Goal: Answer question/provide support

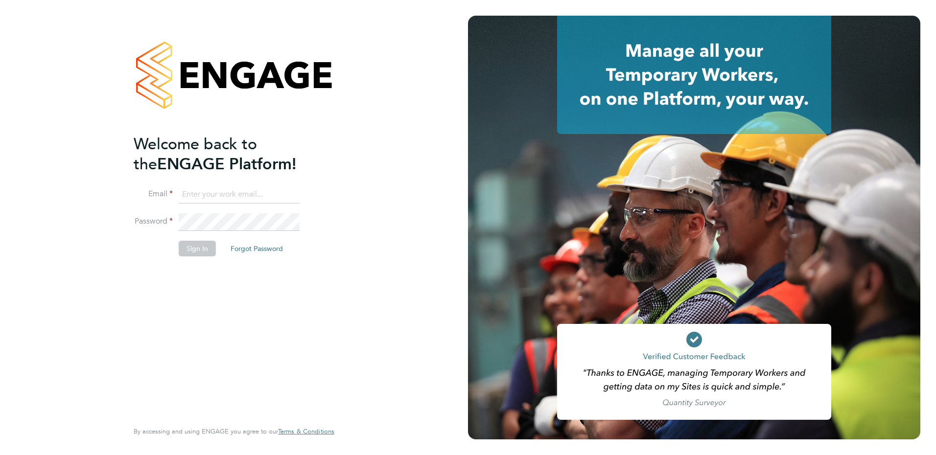
type input "fiona.matthews@ncclondon.ac.uk"
click at [196, 249] on button "Sign In" at bounding box center [197, 249] width 37 height 16
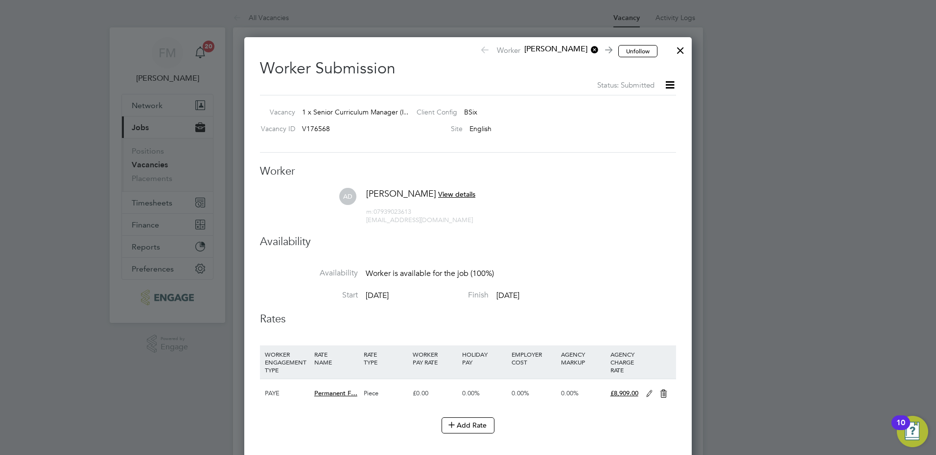
click at [677, 50] on div at bounding box center [680, 48] width 18 height 18
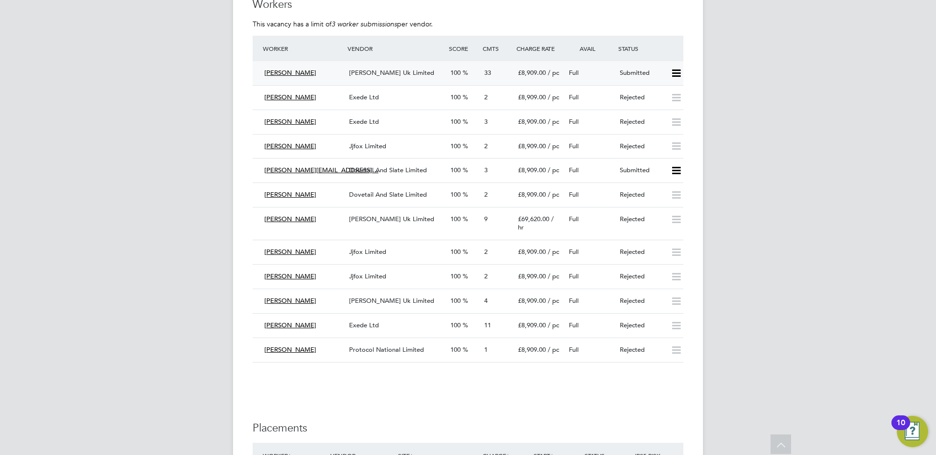
click at [546, 69] on span "£8,909.00" at bounding box center [532, 73] width 28 height 8
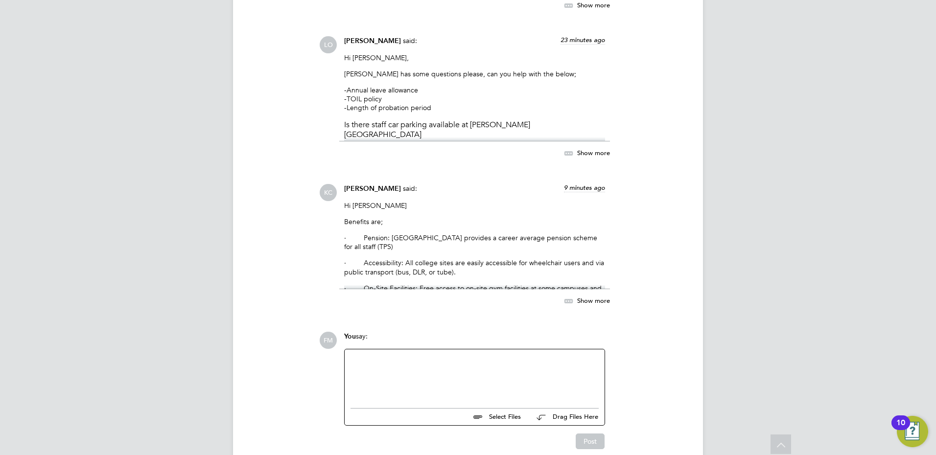
click at [584, 296] on span "Show more" at bounding box center [593, 300] width 33 height 8
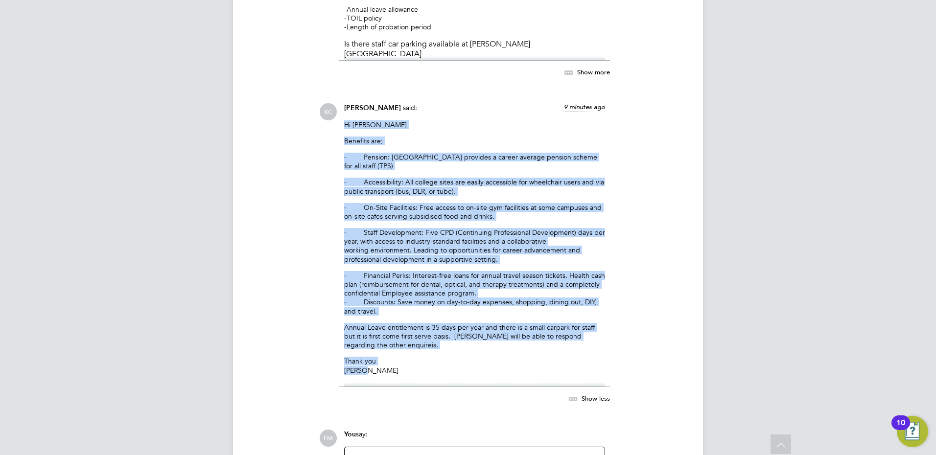
drag, startPoint x: 366, startPoint y: 329, endPoint x: 338, endPoint y: 85, distance: 245.9
click at [338, 103] on div "[PERSON_NAME] said: 9 minutes ago Hi [PERSON_NAME] are; · Pension: [GEOGRAPHIC_…" at bounding box center [501, 259] width 364 height 312
drag, startPoint x: 338, startPoint y: 85, endPoint x: 657, endPoint y: 187, distance: 335.0
click at [655, 186] on div "[PERSON_NAME] said: 9 minutes ago Hi [PERSON_NAME] are; · Pension: [GEOGRAPHIC_…" at bounding box center [501, 259] width 364 height 312
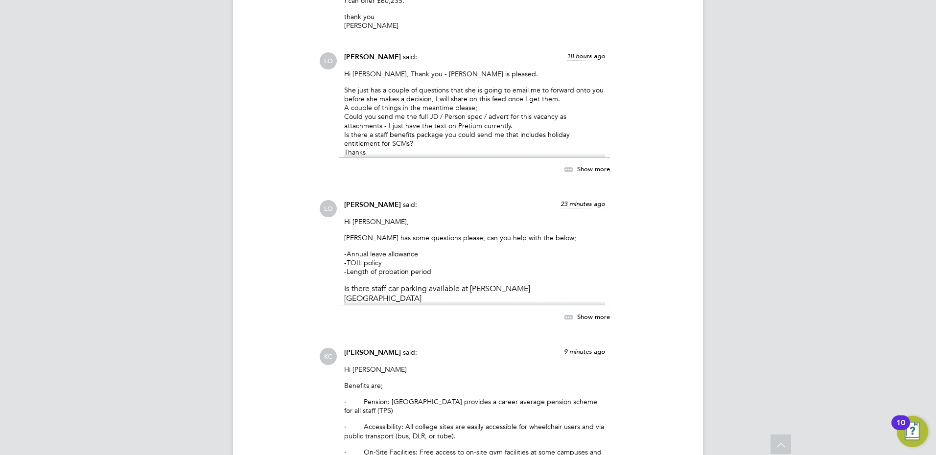
click at [590, 312] on span "Show more" at bounding box center [593, 316] width 33 height 8
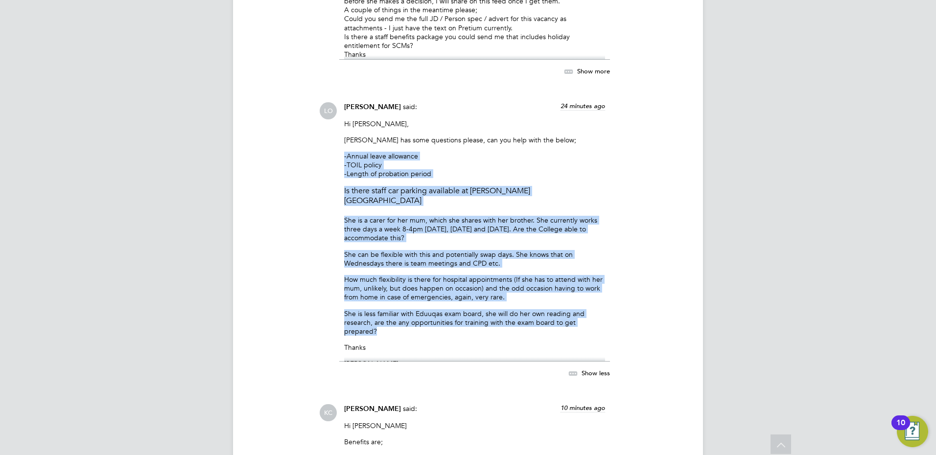
drag, startPoint x: 612, startPoint y: 266, endPoint x: 343, endPoint y: 111, distance: 310.6
click at [343, 111] on div "LO [PERSON_NAME] said: 24 minutes ago Hi [PERSON_NAME], [PERSON_NAME] has some …" at bounding box center [501, 245] width 364 height 287
copy div "-Annual leave allowance -TOIL policy -Length of probation period Is there staff…"
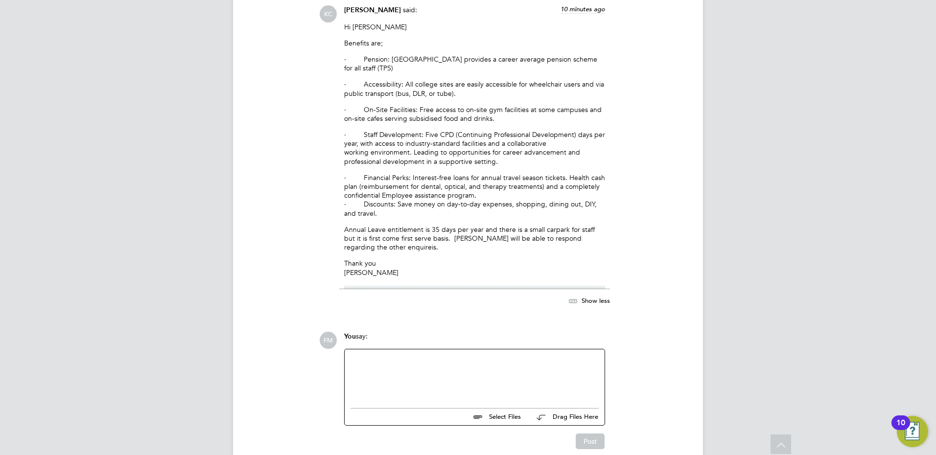
click at [399, 355] on div at bounding box center [474, 376] width 248 height 42
paste div
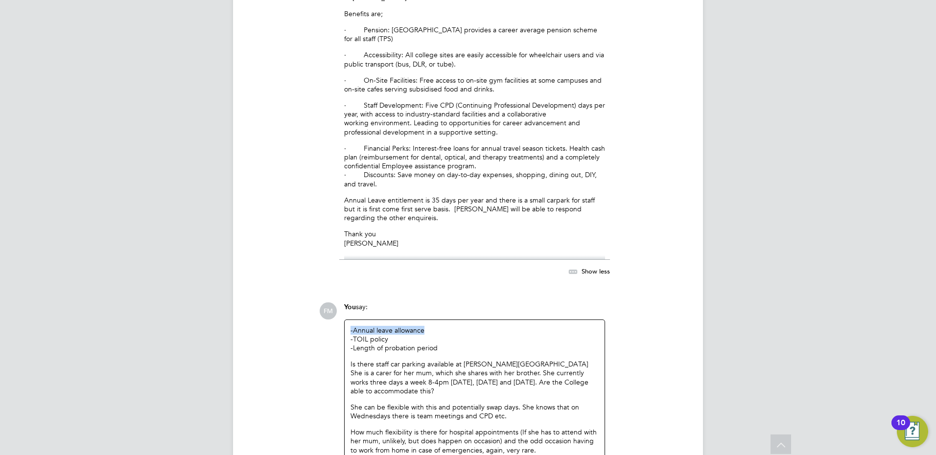
drag, startPoint x: 442, startPoint y: 288, endPoint x: 344, endPoint y: 279, distance: 98.7
click at [344, 320] on div "-Annual leave allowance -TOIL policy -Length of probation period Is there staff…" at bounding box center [474, 422] width 261 height 205
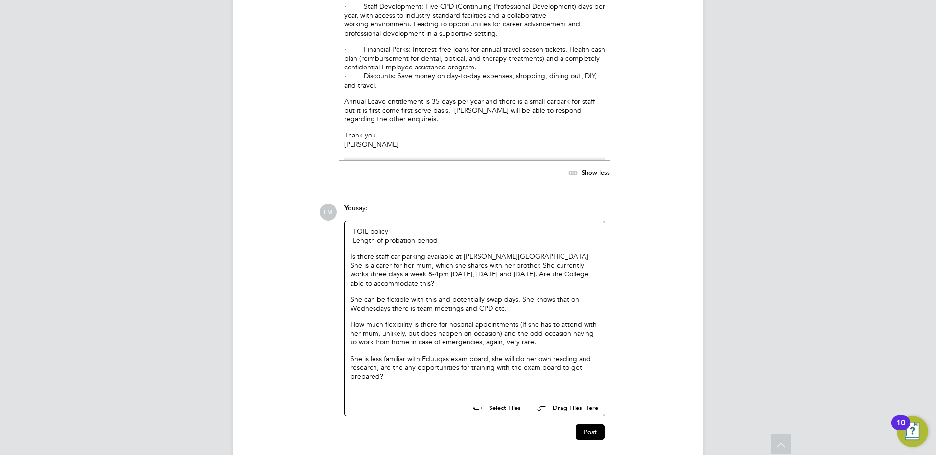
scroll to position [4246, 0]
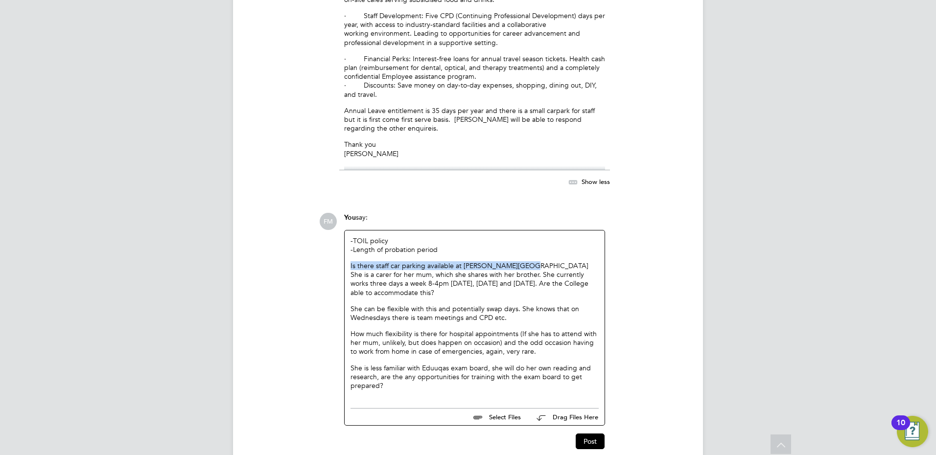
drag, startPoint x: 536, startPoint y: 219, endPoint x: 336, endPoint y: 221, distance: 200.1
click at [336, 221] on div "FM You say: -TOIL policy -Length of probation period Is there staff car parking…" at bounding box center [501, 331] width 364 height 237
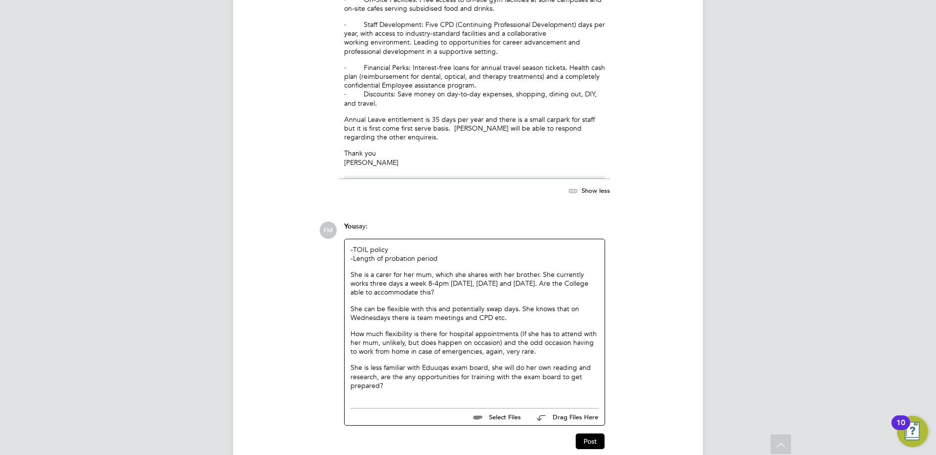
click at [445, 270] on p "She is a carer for her mum, which she shares with her brother. She currently wo…" at bounding box center [474, 283] width 248 height 27
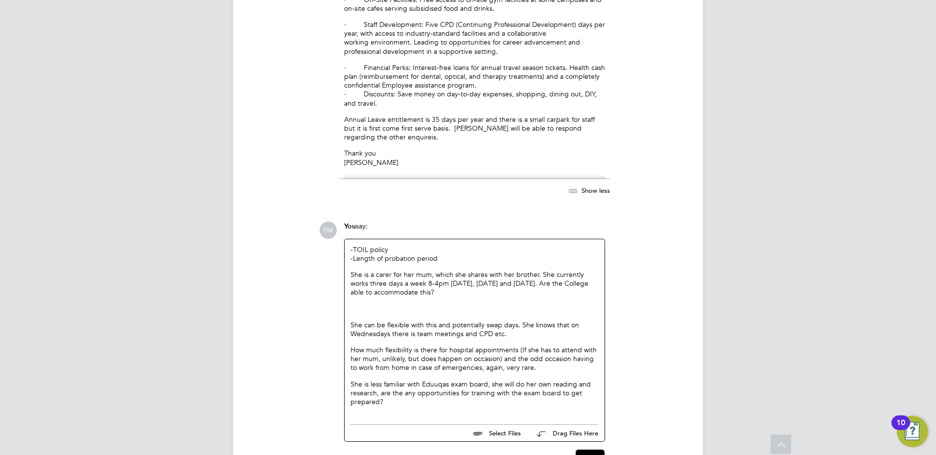
scroll to position [4254, 0]
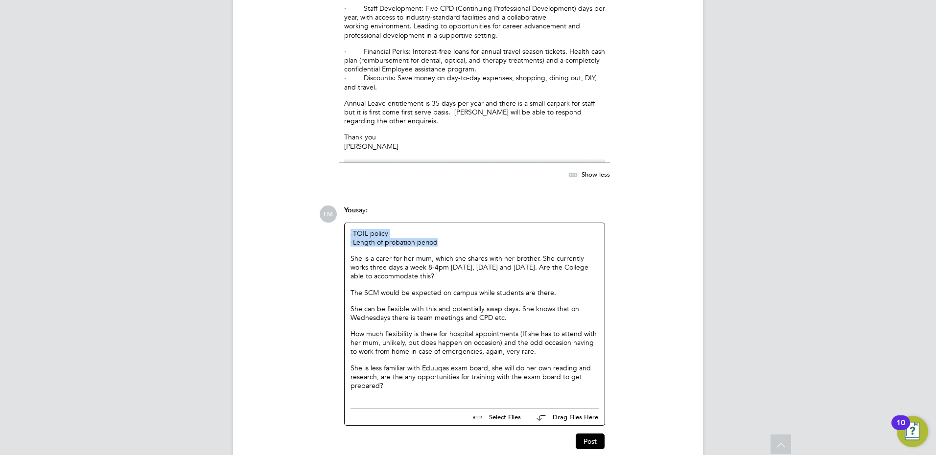
drag, startPoint x: 440, startPoint y: 198, endPoint x: 323, endPoint y: 182, distance: 118.1
click at [323, 206] on div "FM You say: -TOIL policy -Length of probation period She is a carer for her mum…" at bounding box center [501, 328] width 364 height 244
drag, startPoint x: 323, startPoint y: 182, endPoint x: 402, endPoint y: 191, distance: 79.3
click at [402, 229] on p "-TOIL policy -Length of probation period" at bounding box center [474, 238] width 248 height 18
click at [452, 229] on p "-TOIL policy -Length of probation period" at bounding box center [474, 238] width 248 height 18
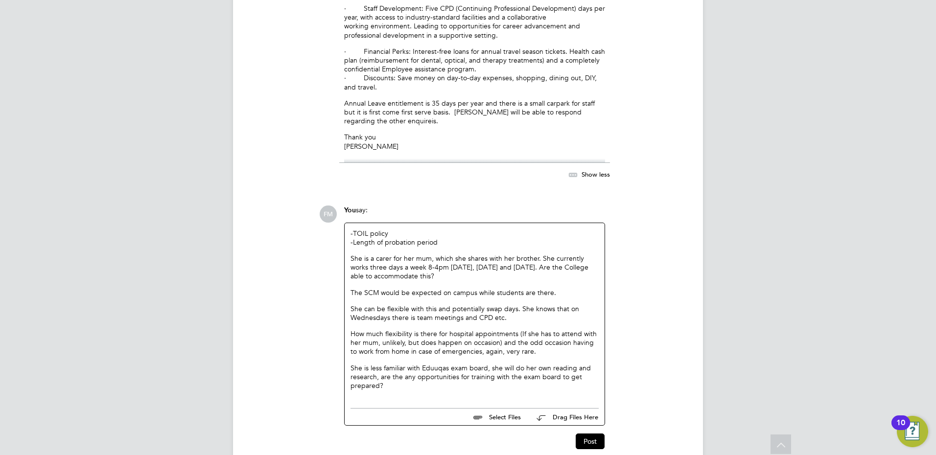
scroll to position [4256, 0]
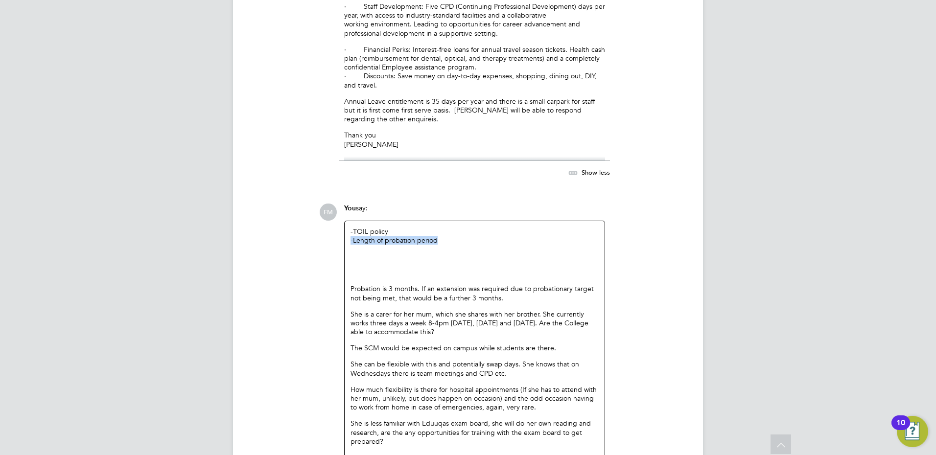
drag, startPoint x: 443, startPoint y: 198, endPoint x: 343, endPoint y: 198, distance: 100.3
click at [343, 204] on div "You say: -TOIL policy -Length of probation period Probation is 3 months. If an …" at bounding box center [474, 343] width 271 height 278
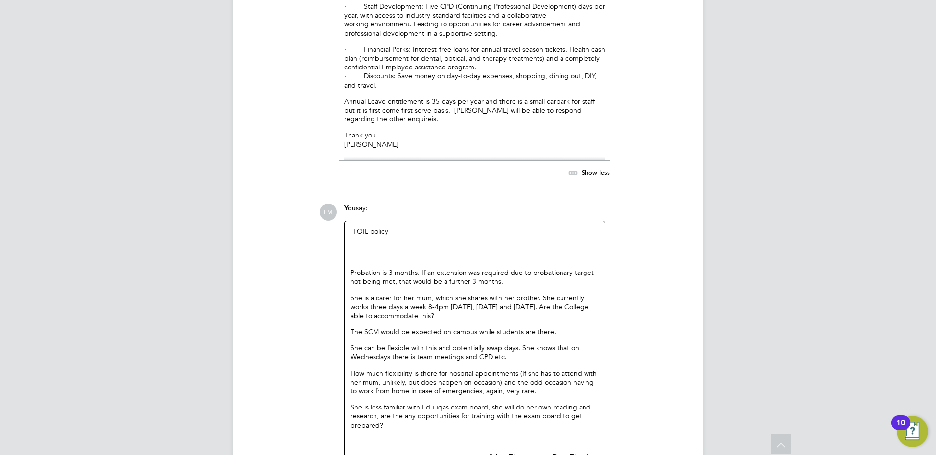
click at [360, 252] on p at bounding box center [474, 256] width 248 height 9
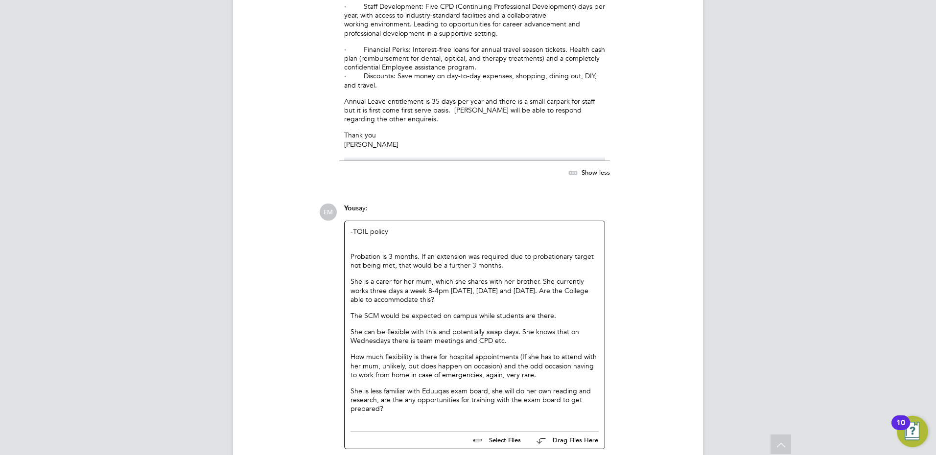
click at [360, 227] on p "-TOIL policy" at bounding box center [474, 236] width 248 height 18
drag, startPoint x: 449, startPoint y: 253, endPoint x: 352, endPoint y: 230, distance: 99.9
click at [352, 230] on div "-TOIL policy Probation is 3 months. If an extension was required due to probati…" at bounding box center [474, 320] width 248 height 186
drag, startPoint x: 352, startPoint y: 230, endPoint x: 475, endPoint y: 259, distance: 126.2
click at [476, 277] on p "She is a carer for her mum, which she shares with her brother. She currently wo…" at bounding box center [474, 290] width 248 height 27
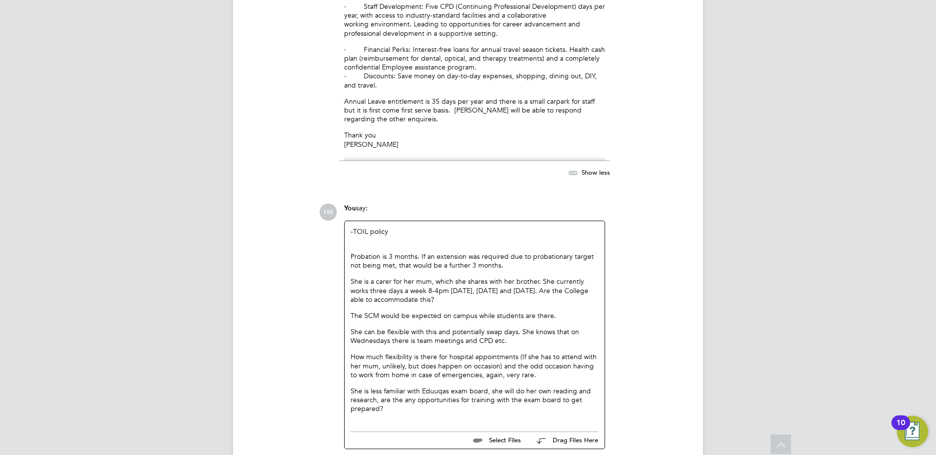
click at [579, 311] on p "The SCM would be expected on campus while students are there." at bounding box center [474, 315] width 248 height 9
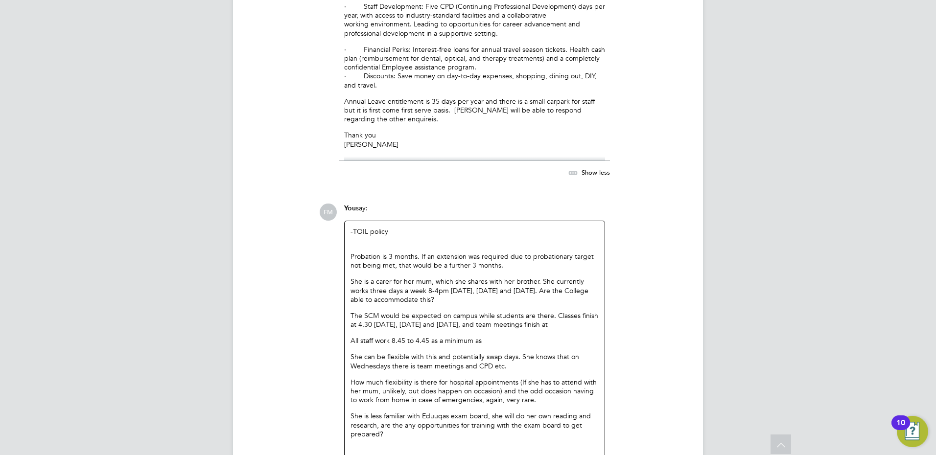
drag, startPoint x: 575, startPoint y: 280, endPoint x: 313, endPoint y: 269, distance: 262.5
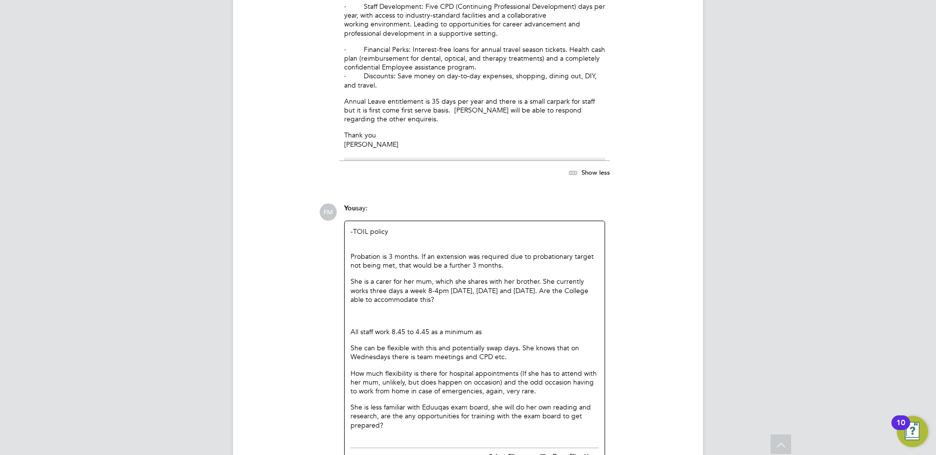
click at [513, 327] on p "All staff work 8.45 to 4.45 as a minimum as" at bounding box center [474, 331] width 248 height 9
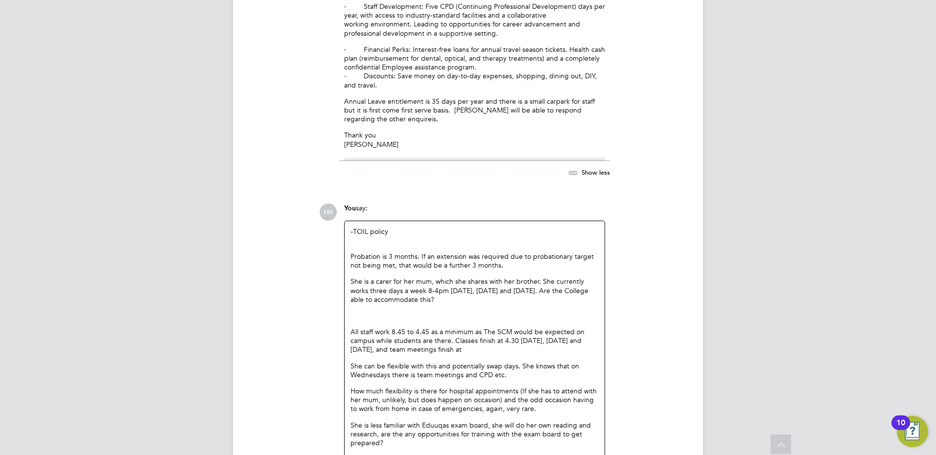
click at [487, 327] on p "All staff work 8.45 to 4.45 as a minimum as The SCM would be expected on campus…" at bounding box center [474, 340] width 248 height 27
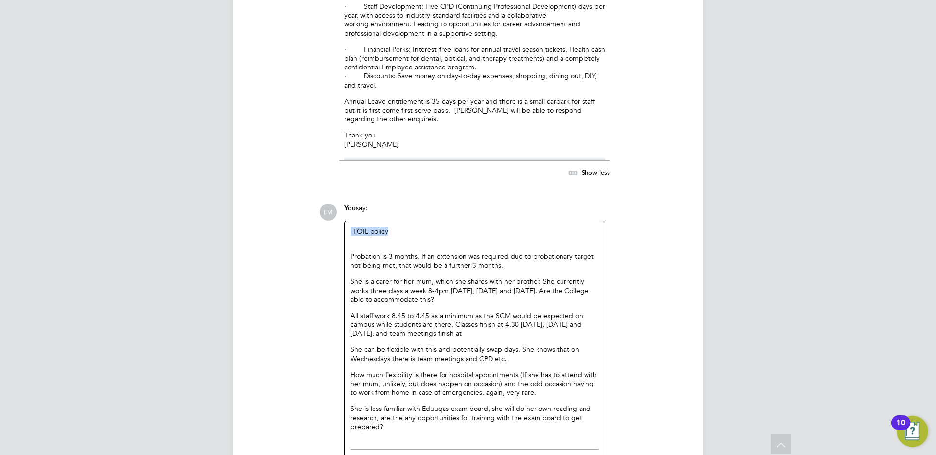
drag, startPoint x: 407, startPoint y: 189, endPoint x: 343, endPoint y: 184, distance: 64.3
click at [345, 221] on div "-TOIL policy Probation is 3 months. If an extension was required due to probati…" at bounding box center [474, 332] width 260 height 223
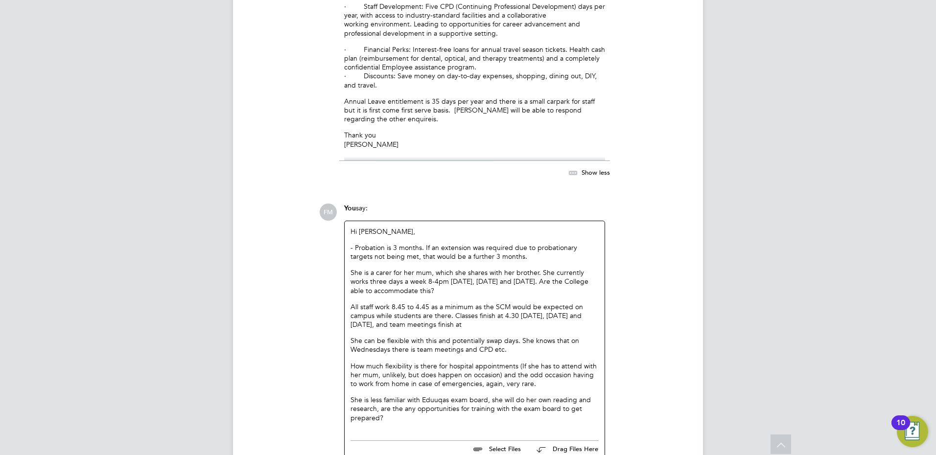
drag, startPoint x: 438, startPoint y: 247, endPoint x: 344, endPoint y: 225, distance: 96.6
click at [344, 225] on div "Hi [PERSON_NAME], - Probation is 3 months. If an extension was required due to …" at bounding box center [474, 328] width 260 height 214
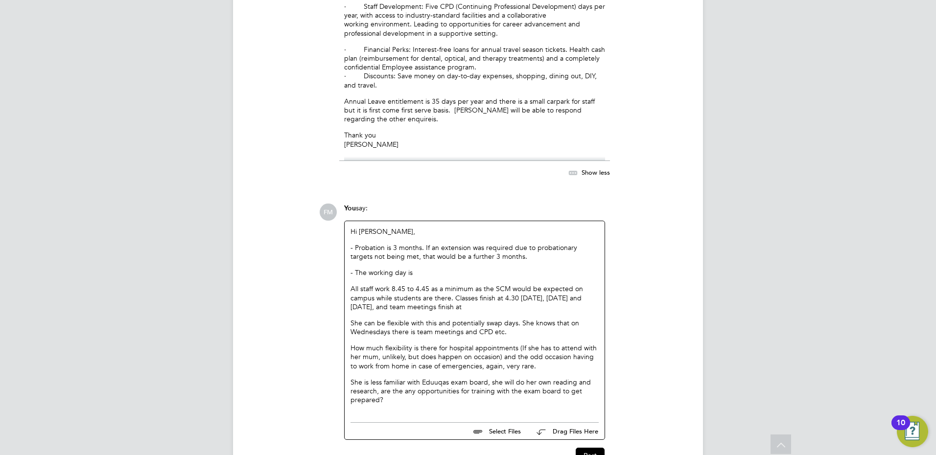
scroll to position [4254, 0]
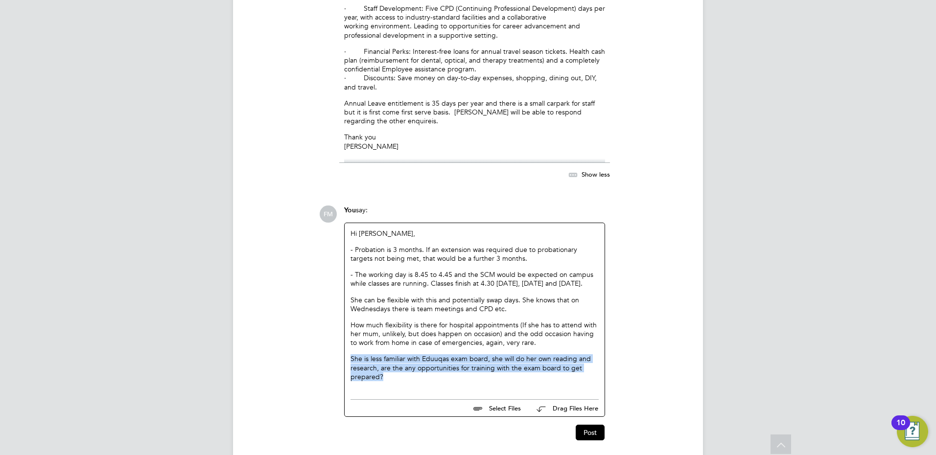
drag, startPoint x: 394, startPoint y: 341, endPoint x: 344, endPoint y: 323, distance: 52.8
click at [344, 323] on div "Hi [PERSON_NAME], - Probation is 3 months. If an extension was required due to …" at bounding box center [474, 320] width 261 height 194
drag, startPoint x: 344, startPoint y: 323, endPoint x: 384, endPoint y: 342, distance: 44.0
click at [378, 354] on p "She is less familiar with Eduuqas exam board, she will do her own reading and r…" at bounding box center [474, 367] width 248 height 27
drag, startPoint x: 385, startPoint y: 342, endPoint x: 336, endPoint y: 316, distance: 54.9
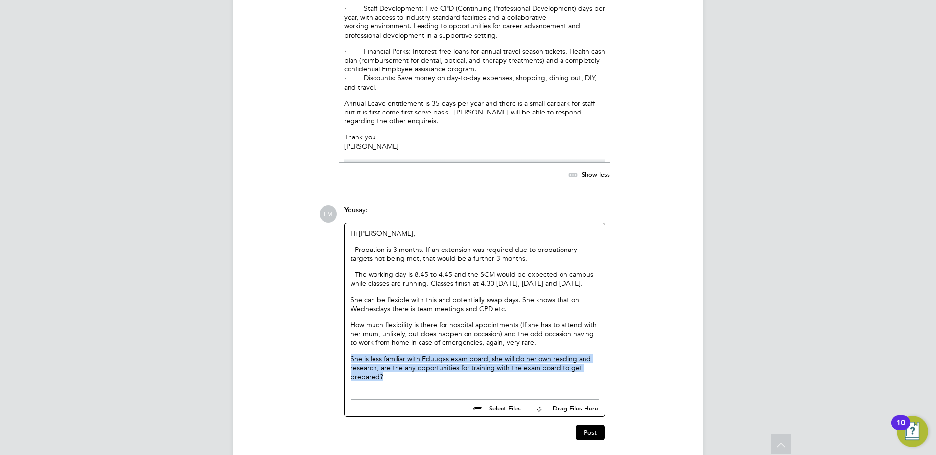
click at [336, 316] on div "FM You say: Hi [PERSON_NAME], - Probation is 3 months. If an extension was requ…" at bounding box center [501, 323] width 364 height 235
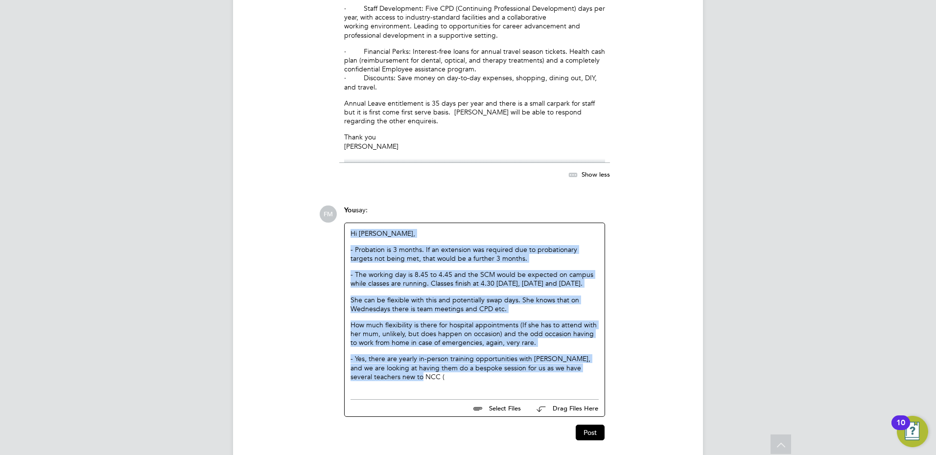
drag, startPoint x: 398, startPoint y: 344, endPoint x: 343, endPoint y: 190, distance: 164.0
click at [343, 206] on div "You say: Hi [PERSON_NAME], - Probation is 3 months. If an extension was require…" at bounding box center [474, 311] width 271 height 211
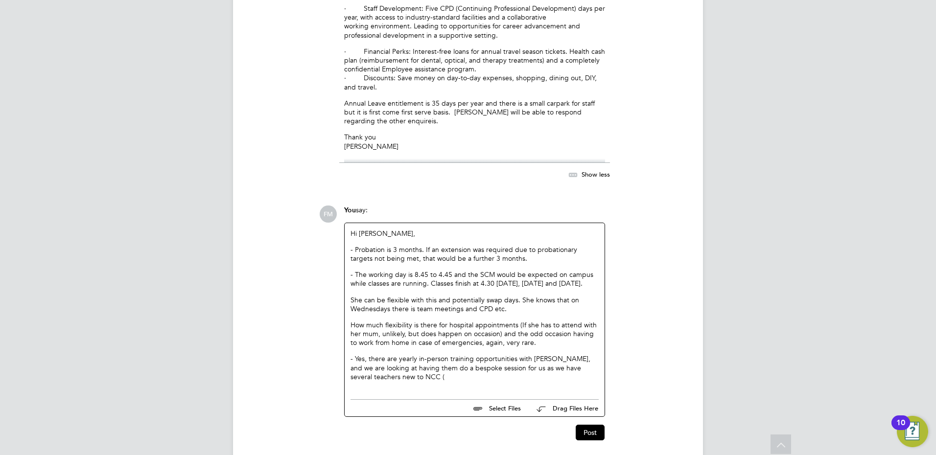
drag, startPoint x: 343, startPoint y: 190, endPoint x: 792, endPoint y: 263, distance: 454.6
drag, startPoint x: 412, startPoint y: 249, endPoint x: 384, endPoint y: 204, distance: 52.8
click at [384, 229] on div "Hi [PERSON_NAME], - Probation is 3 months. If an extension was required due to …" at bounding box center [474, 305] width 248 height 152
drag, startPoint x: 384, startPoint y: 204, endPoint x: 449, endPoint y: 243, distance: 76.4
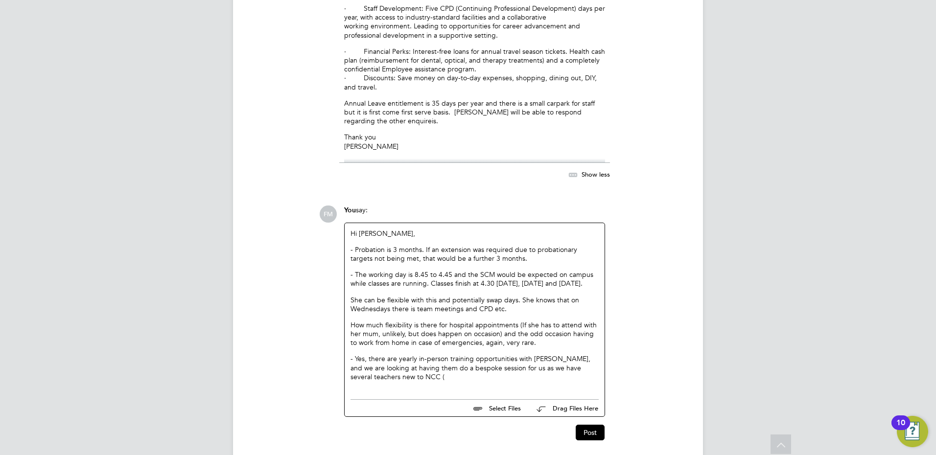
click at [453, 270] on p "- The working day is 8.45 to 4.45 and the SCM would be expected on campus while…" at bounding box center [474, 279] width 248 height 18
click at [429, 270] on p "- The working day is 8.45 to 4.45 and the SCM would be expected on campus while…" at bounding box center [474, 279] width 248 height 18
click at [409, 270] on p "- The working day is 8.45 to 4.45 and the SCM would be expected on campus while…" at bounding box center [474, 279] width 248 height 18
drag, startPoint x: 396, startPoint y: 247, endPoint x: 364, endPoint y: 203, distance: 55.0
click at [364, 229] on div "Hi [PERSON_NAME], - Probation is 3 months. If an extension was required due to …" at bounding box center [474, 305] width 248 height 152
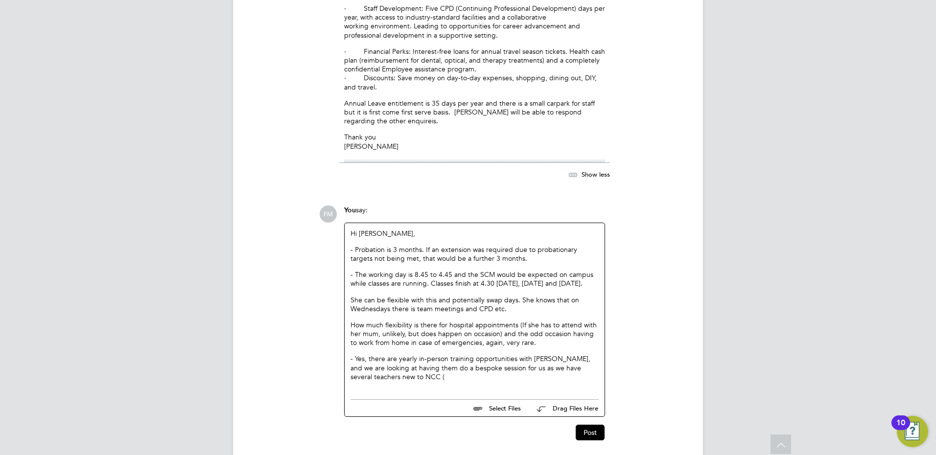
drag, startPoint x: 364, startPoint y: 203, endPoint x: 452, endPoint y: 253, distance: 101.7
click at [438, 296] on p "She can be flexible with this and potentially swap days. She knows that on Wedn…" at bounding box center [474, 305] width 248 height 18
click at [458, 270] on p "- The working day is 8.45 to 4.45 and the SCM would be expected on campus while…" at bounding box center [474, 279] width 248 height 18
click at [425, 270] on p "- The working day is 8.45 to 4.45 and the SCM would be expected on campus while…" at bounding box center [474, 279] width 248 height 18
drag, startPoint x: 544, startPoint y: 212, endPoint x: 449, endPoint y: 182, distance: 99.7
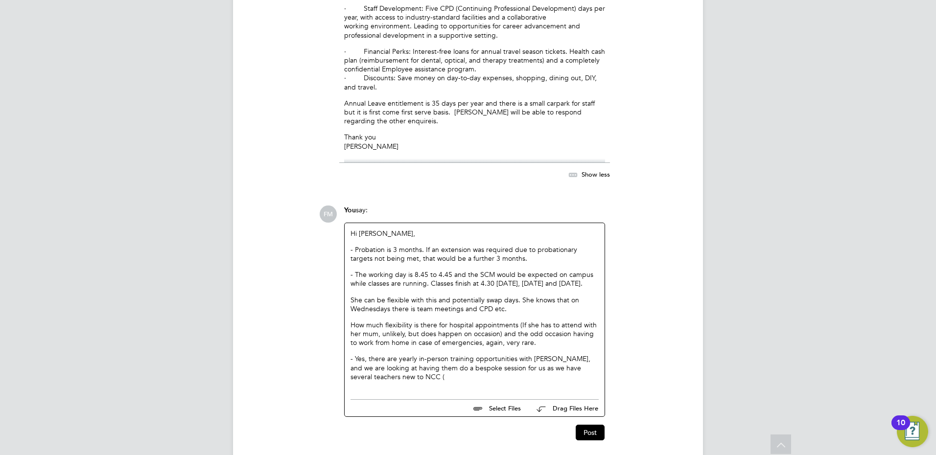
click at [449, 223] on div "Hi [PERSON_NAME], - Probation is 3 months. If an extension was required due to …" at bounding box center [474, 308] width 260 height 171
drag, startPoint x: 449, startPoint y: 182, endPoint x: 550, endPoint y: 209, distance: 104.8
click at [554, 245] on p "- Probation is 3 months. If an extension was required due to probationary targe…" at bounding box center [474, 254] width 248 height 18
click at [474, 245] on p "- Probation is 3 months. If an extension was required due to probationary targe…" at bounding box center [474, 254] width 248 height 18
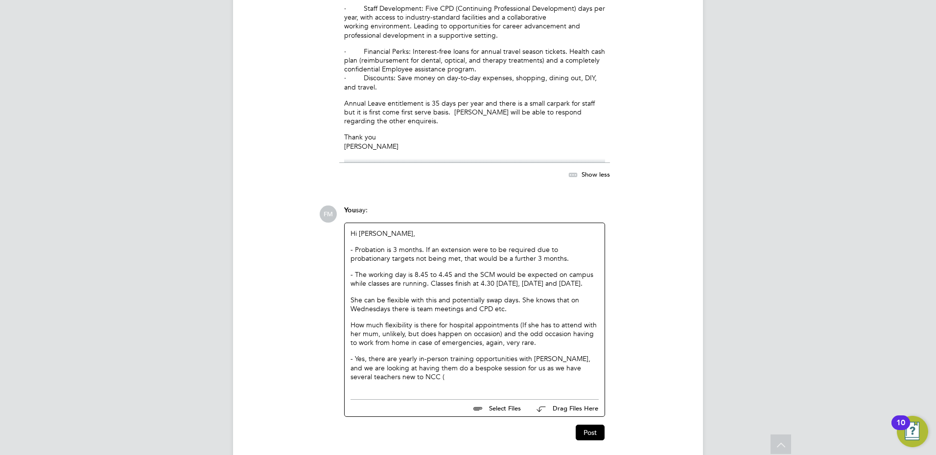
click at [424, 270] on p "- The working day is 8.45 to 4.45 and the SCM would be expected on campus while…" at bounding box center [474, 279] width 248 height 18
click at [429, 270] on p "- The working day is 8.45 to 4.45 and the SCM would be expected on campus while…" at bounding box center [474, 279] width 248 height 18
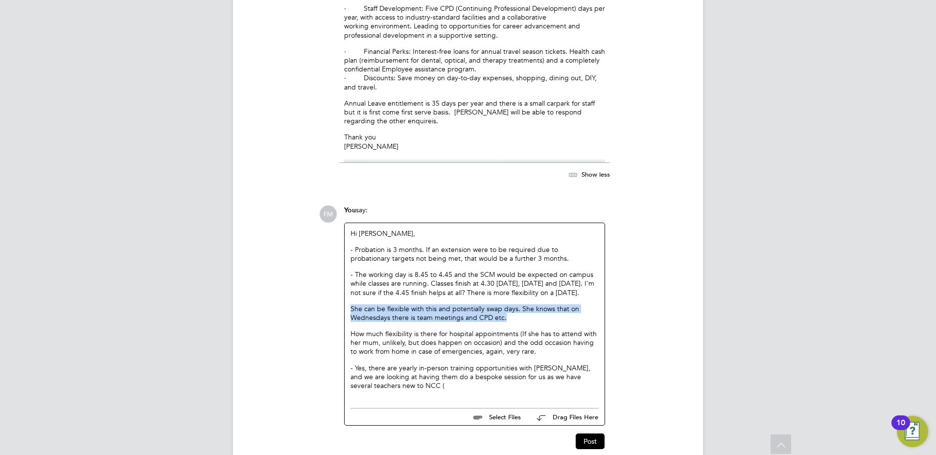
drag, startPoint x: 525, startPoint y: 284, endPoint x: 343, endPoint y: 266, distance: 183.5
click at [343, 266] on div "You say: Hi [PERSON_NAME], - Probation is 3 months. If an extension were to be …" at bounding box center [474, 316] width 271 height 221
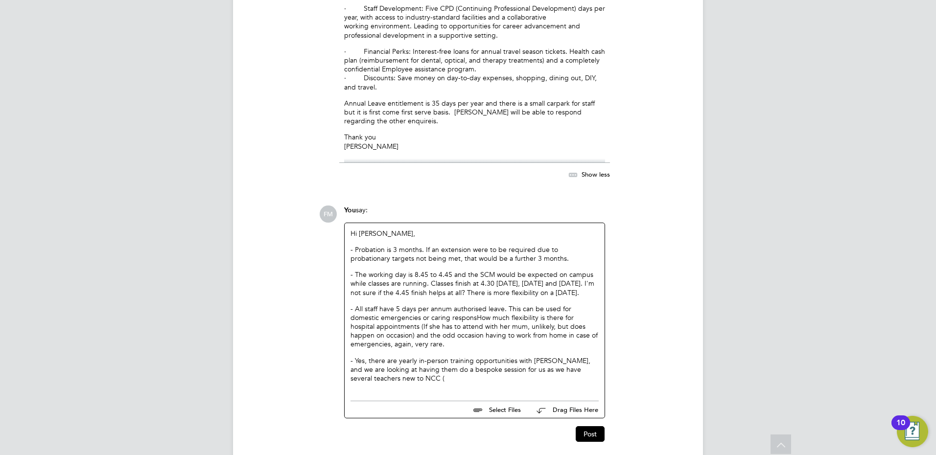
scroll to position [4246, 0]
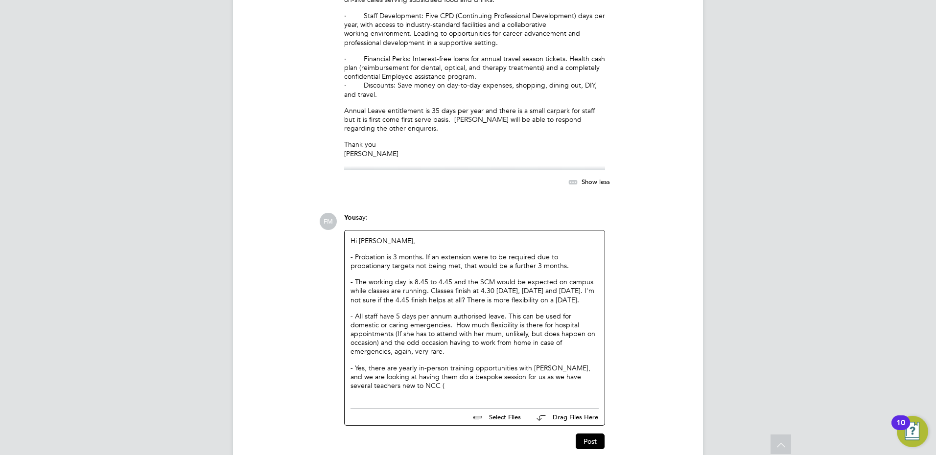
click at [599, 307] on div "Hi [PERSON_NAME], - Probation is 3 months. If an extension were to be required …" at bounding box center [474, 316] width 260 height 173
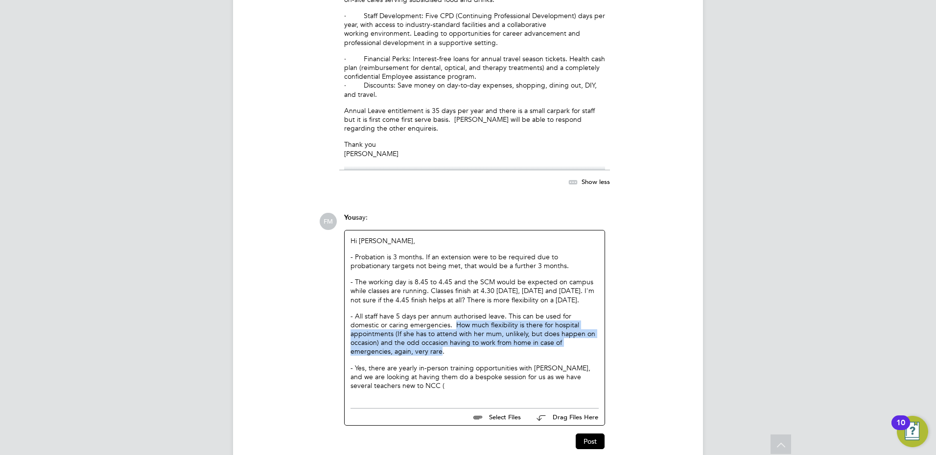
drag, startPoint x: 597, startPoint y: 308, endPoint x: 425, endPoint y: 290, distance: 173.2
click at [425, 312] on p "- All staff have 5 days per annum authorised leave. This can be used for domest…" at bounding box center [474, 334] width 248 height 45
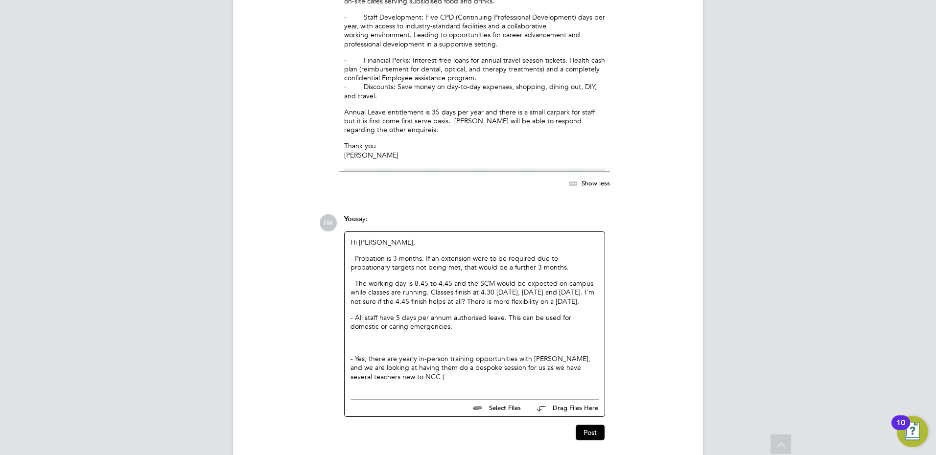
scroll to position [4229, 0]
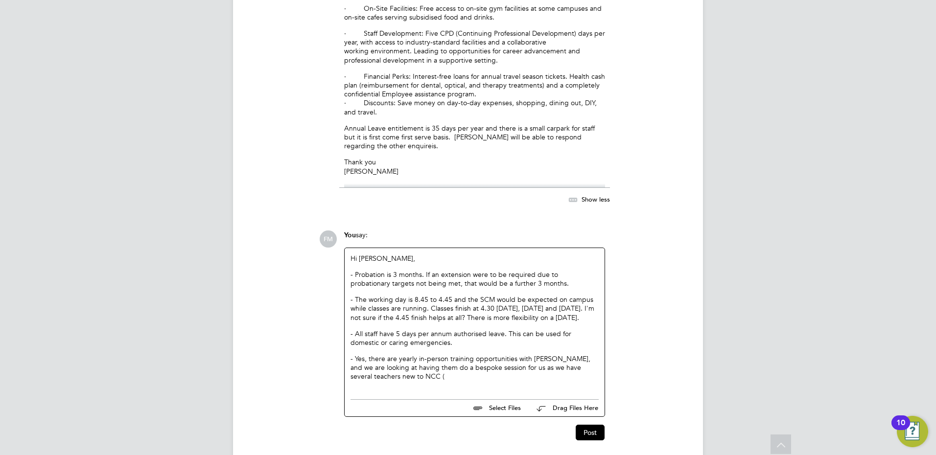
click at [435, 329] on p "- All staff have 5 days per annum authorised leave. This can be used for domest…" at bounding box center [474, 338] width 248 height 18
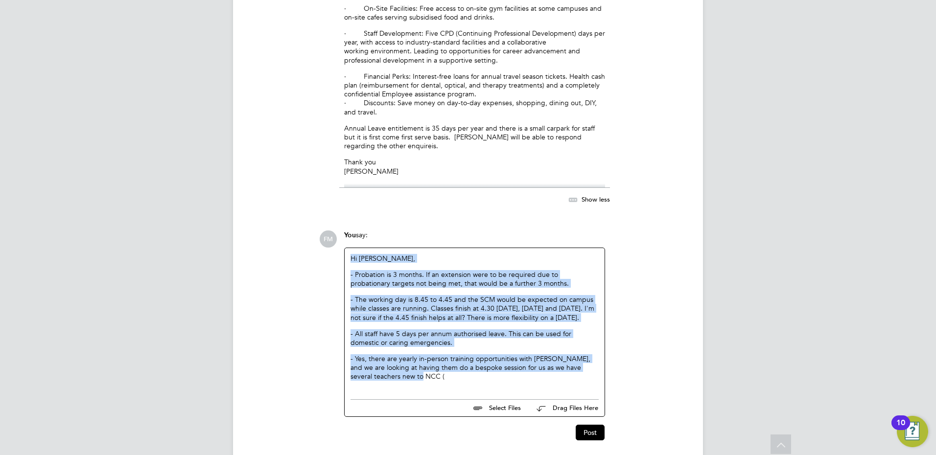
drag, startPoint x: 397, startPoint y: 343, endPoint x: 349, endPoint y: 209, distance: 142.2
click at [349, 248] on div "Hi [PERSON_NAME], - Probation is 3 months. If an extension were to be required …" at bounding box center [474, 321] width 260 height 146
drag, startPoint x: 349, startPoint y: 209, endPoint x: 418, endPoint y: 321, distance: 131.8
click at [418, 354] on p "- Yes, there are yearly in-person training opportunities with [PERSON_NAME], an…" at bounding box center [474, 367] width 248 height 27
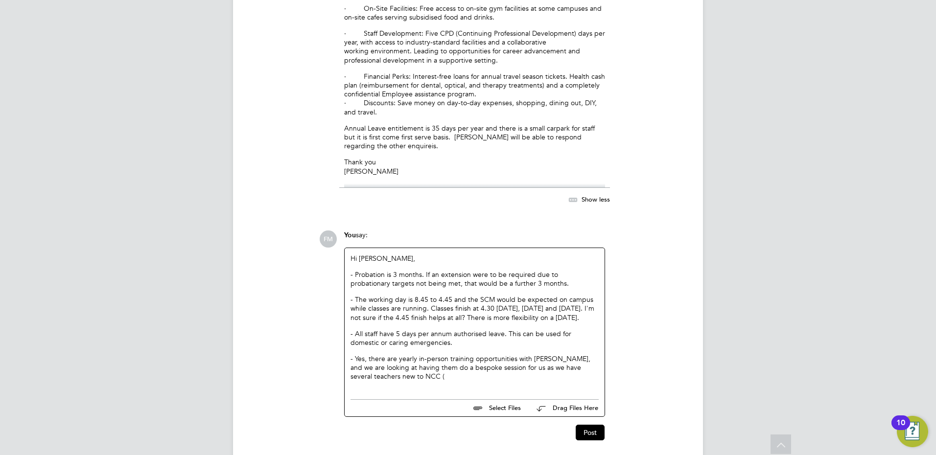
click at [413, 354] on p "- Yes, there are yearly in-person training opportunities with [PERSON_NAME], an…" at bounding box center [474, 367] width 248 height 27
drag, startPoint x: 524, startPoint y: 240, endPoint x: 426, endPoint y: 230, distance: 98.9
click at [426, 270] on p "- Probation is 3 months. If an extension were to be required due to probationar…" at bounding box center [474, 279] width 248 height 18
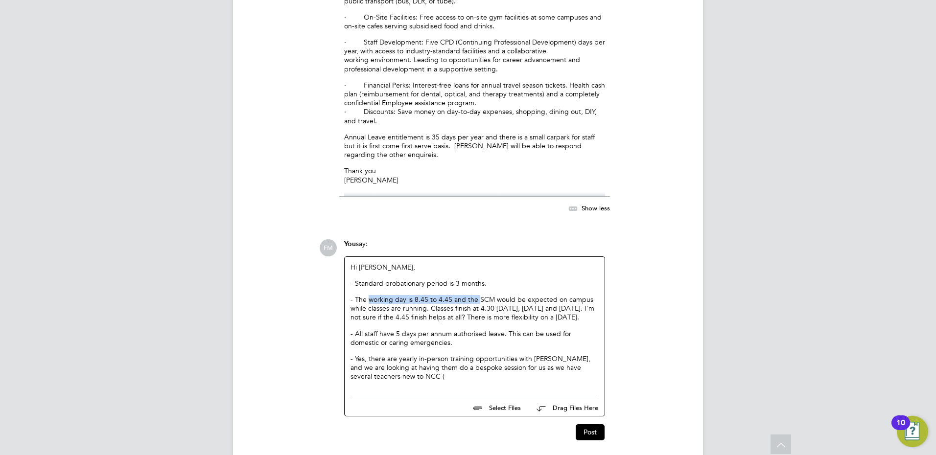
drag, startPoint x: 477, startPoint y: 255, endPoint x: 369, endPoint y: 256, distance: 107.6
click at [369, 295] on p "- The working day is 8.45 to 4.45 and the SCM would be expected on campus while…" at bounding box center [474, 308] width 248 height 27
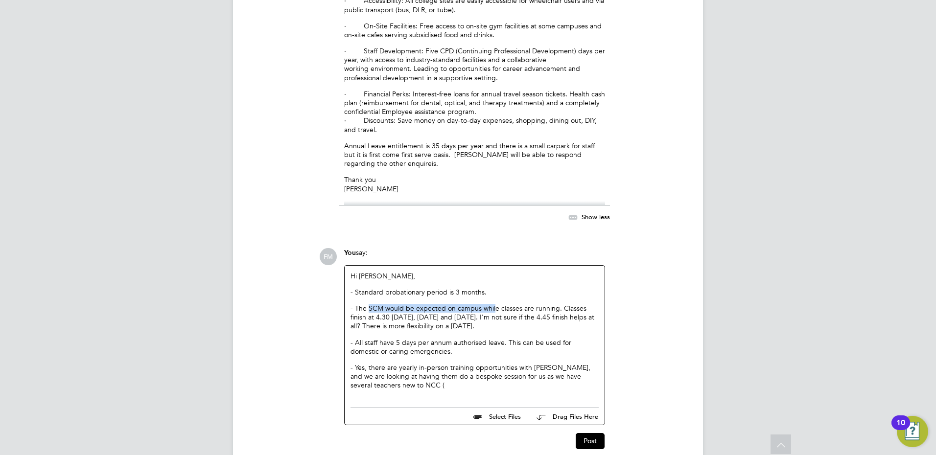
drag, startPoint x: 505, startPoint y: 280, endPoint x: 373, endPoint y: 249, distance: 136.3
click at [373, 272] on div "Hi [PERSON_NAME], - Standard probationary period is 3 months. - The SCM would b…" at bounding box center [474, 331] width 248 height 118
drag, startPoint x: 373, startPoint y: 249, endPoint x: 578, endPoint y: 304, distance: 212.8
click at [579, 338] on p "- All staff have 5 days per annum authorised leave. This can be used for domest…" at bounding box center [474, 347] width 248 height 18
drag, startPoint x: 485, startPoint y: 278, endPoint x: 386, endPoint y: 251, distance: 102.6
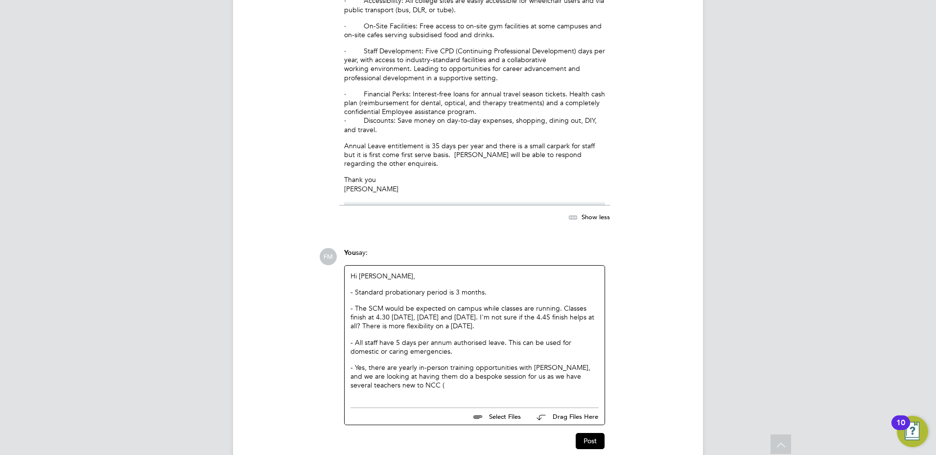
click at [386, 272] on div "Hi [PERSON_NAME], - Standard probationary period is 3 months. - The SCM would b…" at bounding box center [474, 331] width 248 height 118
drag, startPoint x: 386, startPoint y: 251, endPoint x: 526, endPoint y: 288, distance: 145.3
click at [526, 289] on div "Hi [PERSON_NAME], - Standard probationary period is 3 months. - The SCM would b…" at bounding box center [474, 331] width 248 height 118
click at [500, 304] on p "- The SCM would be expected on campus while classes are running. Classes finish…" at bounding box center [474, 317] width 248 height 27
click at [360, 304] on p "- The SCM would be expected on campus while classes are running. Classes finish…" at bounding box center [474, 317] width 248 height 27
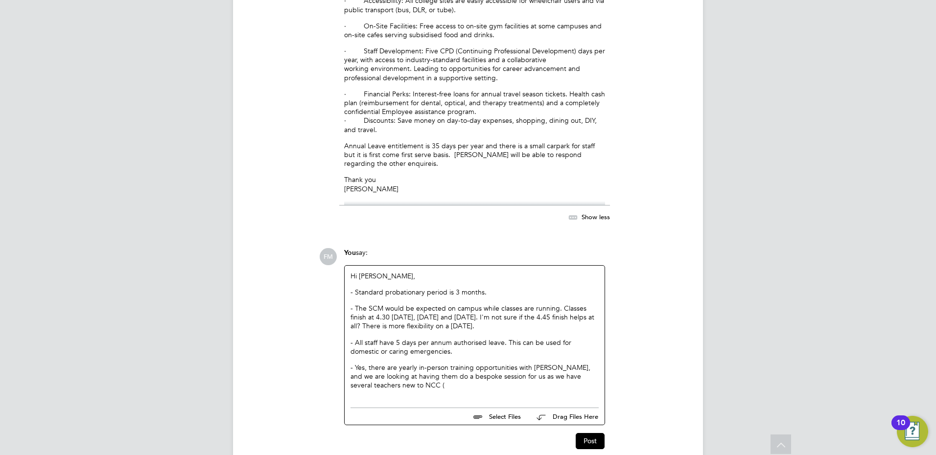
click at [355, 304] on p "- The SCM would be expected on campus while classes are running. Classes finish…" at bounding box center [474, 317] width 248 height 27
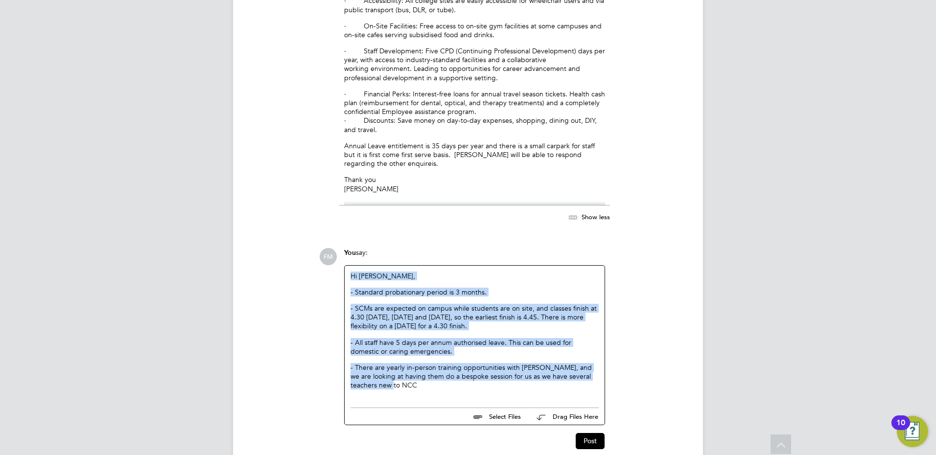
drag, startPoint x: 406, startPoint y: 338, endPoint x: 339, endPoint y: 221, distance: 135.0
click at [339, 248] on div "FM You say: Hi [PERSON_NAME], - Standard probationary period is 3 months. - SCM…" at bounding box center [501, 348] width 364 height 201
drag, startPoint x: 339, startPoint y: 221, endPoint x: 417, endPoint y: 332, distance: 135.8
click at [417, 363] on p "- There are yearly in-person training opportunities with [PERSON_NAME], and we …" at bounding box center [474, 376] width 248 height 27
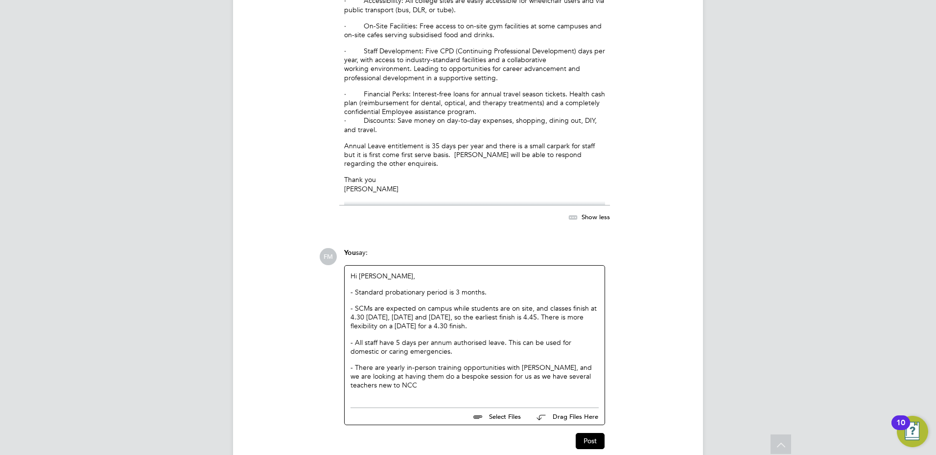
click at [354, 304] on p "- SCMs are expected on campus while students are on site, and classes finish at…" at bounding box center [474, 317] width 248 height 27
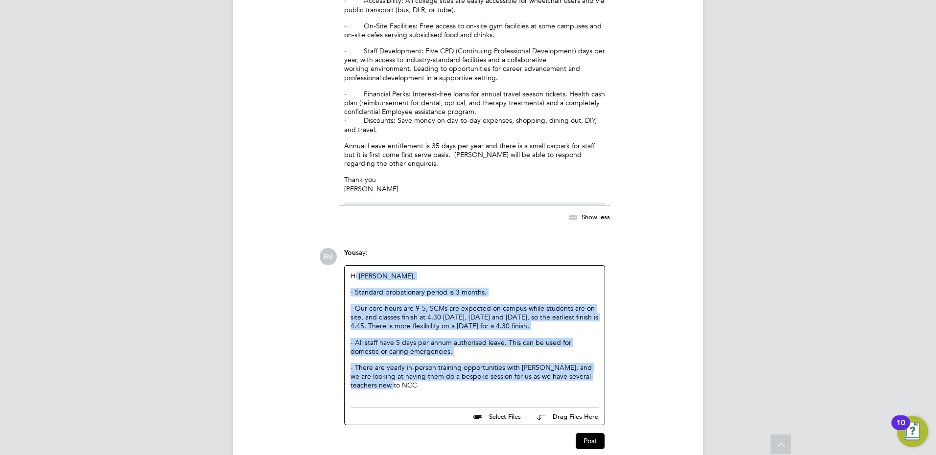
drag, startPoint x: 410, startPoint y: 337, endPoint x: 356, endPoint y: 233, distance: 116.6
click at [356, 272] on div "Hi [PERSON_NAME], - Standard probationary period is 3 months. - Our core hours …" at bounding box center [474, 331] width 248 height 118
drag, startPoint x: 356, startPoint y: 233, endPoint x: 461, endPoint y: 315, distance: 132.9
click at [461, 315] on div "Hi [PERSON_NAME], - Standard probationary period is 3 months. - Our core hours …" at bounding box center [474, 331] width 248 height 118
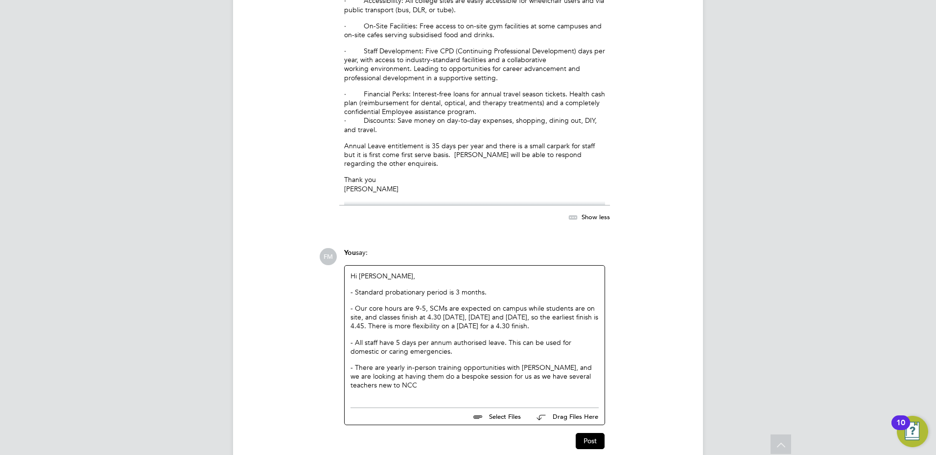
click at [427, 304] on p "- Our core hours are 9-5, SCMs are expected on campus while students are on sit…" at bounding box center [474, 317] width 248 height 27
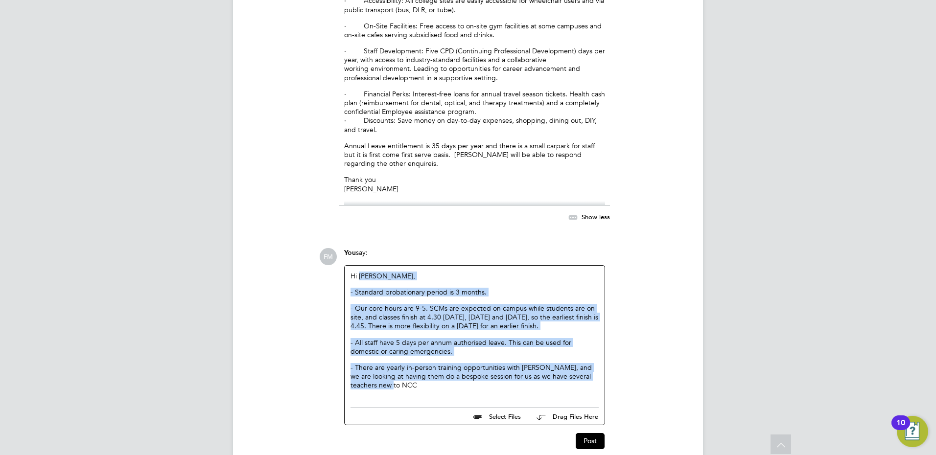
drag, startPoint x: 407, startPoint y: 342, endPoint x: 360, endPoint y: 233, distance: 118.3
click at [360, 272] on div "Hi [PERSON_NAME], - Standard probationary period is 3 months. - Our core hours …" at bounding box center [474, 331] width 248 height 118
drag, startPoint x: 360, startPoint y: 233, endPoint x: 389, endPoint y: 300, distance: 73.8
click at [389, 338] on p "- All staff have 5 days per annum authorised leave. This can be used for domest…" at bounding box center [474, 347] width 248 height 18
click at [412, 363] on p "- There are yearly in-person training opportunities with [PERSON_NAME], and we …" at bounding box center [474, 376] width 248 height 27
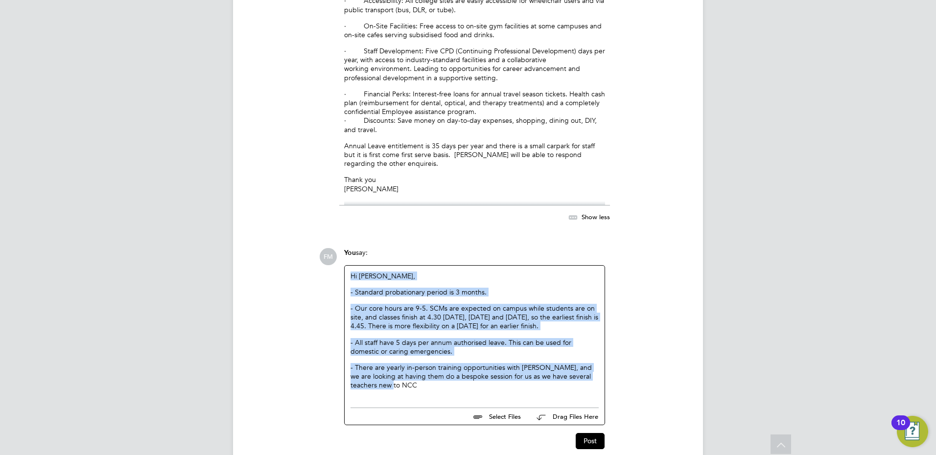
drag, startPoint x: 392, startPoint y: 340, endPoint x: 350, endPoint y: 232, distance: 116.0
click at [350, 272] on div "Hi [PERSON_NAME], - Standard probationary period is 3 months. - Our core hours …" at bounding box center [474, 331] width 248 height 118
drag, startPoint x: 350, startPoint y: 232, endPoint x: 439, endPoint y: 303, distance: 113.8
click at [439, 338] on p "- All staff have 5 days per annum authorised leave. This can be used for domest…" at bounding box center [474, 347] width 248 height 18
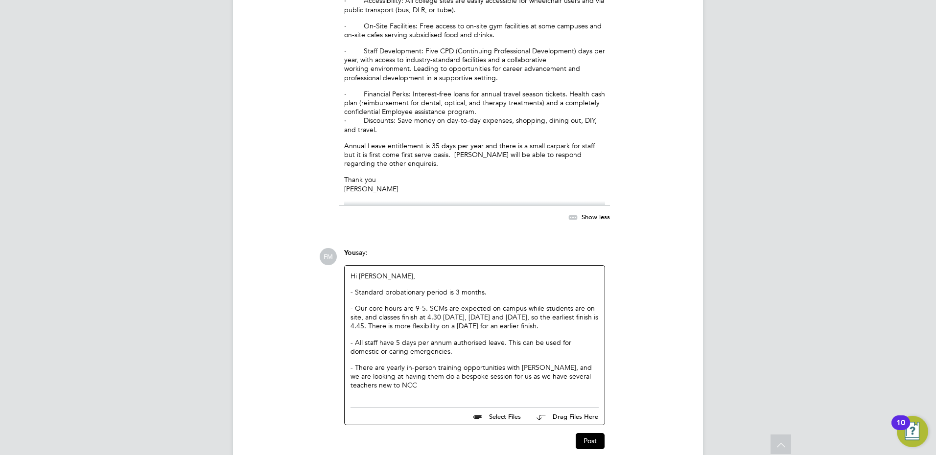
click at [426, 363] on p "- There are yearly in-person training opportunities with [PERSON_NAME], and we …" at bounding box center [474, 376] width 248 height 27
drag, startPoint x: 404, startPoint y: 252, endPoint x: 341, endPoint y: 236, distance: 65.4
click at [341, 248] on div "You say: Hi [PERSON_NAME], - Standard probationary period is 3 months. - Our co…" at bounding box center [474, 337] width 271 height 178
drag, startPoint x: 341, startPoint y: 236, endPoint x: 451, endPoint y: 289, distance: 122.1
click at [451, 289] on div "Hi [PERSON_NAME], - Standard probationary period is 3 months. - Our core hours …" at bounding box center [474, 331] width 248 height 118
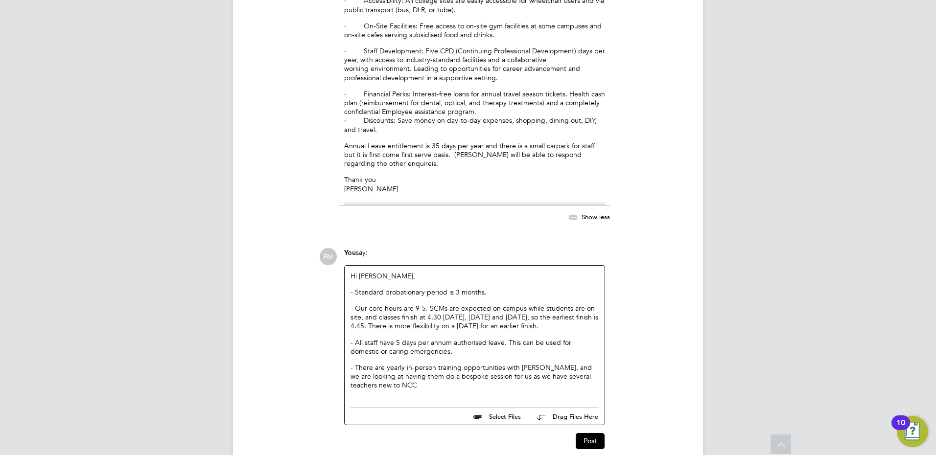
drag, startPoint x: 561, startPoint y: 281, endPoint x: 373, endPoint y: 233, distance: 194.0
click at [373, 272] on div "Hi [PERSON_NAME], - Standard probationary period is 3 months. - Our core hours …" at bounding box center [474, 331] width 248 height 118
drag, startPoint x: 373, startPoint y: 233, endPoint x: 393, endPoint y: 277, distance: 48.4
click at [393, 304] on p "- Our core hours are 9-5. SCMs are expected on campus while students are on sit…" at bounding box center [474, 317] width 248 height 27
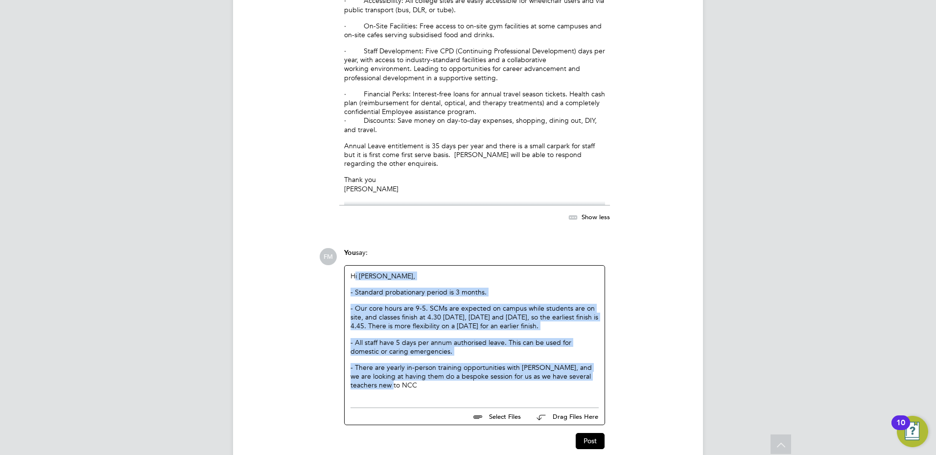
drag, startPoint x: 414, startPoint y: 340, endPoint x: 353, endPoint y: 234, distance: 121.7
click at [353, 272] on div "Hi [PERSON_NAME], - Standard probationary period is 3 months. - Our core hours …" at bounding box center [474, 331] width 248 height 118
drag, startPoint x: 353, startPoint y: 234, endPoint x: 425, endPoint y: 322, distance: 113.3
click at [398, 312] on div "Hi [PERSON_NAME], - Standard probationary period is 3 months. - Our core hours …" at bounding box center [474, 331] width 248 height 118
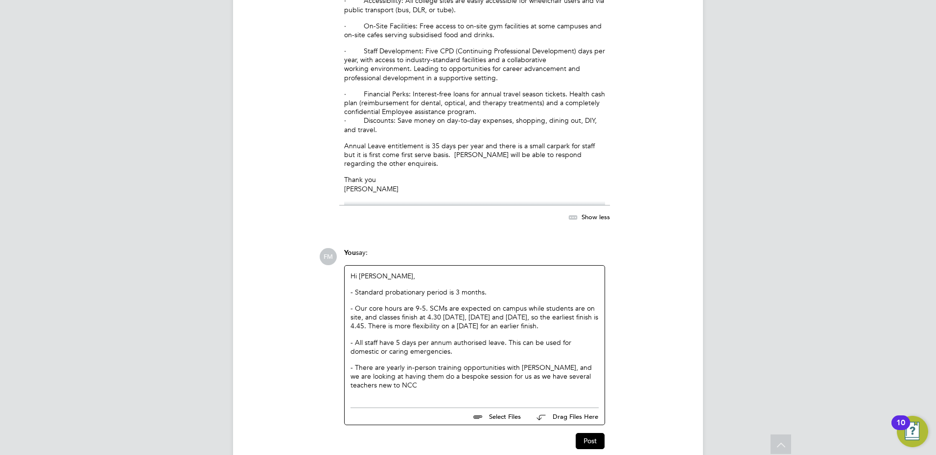
click at [569, 304] on p "- Our core hours are 9-5. SCMs are expected on campus while students are on sit…" at bounding box center [474, 317] width 248 height 27
drag, startPoint x: 421, startPoint y: 307, endPoint x: 347, endPoint y: 293, distance: 75.7
click at [347, 293] on div "Hi [PERSON_NAME], - Standard probationary period is 3 months. - Our core hours …" at bounding box center [474, 334] width 260 height 137
drag, startPoint x: 347, startPoint y: 293, endPoint x: 449, endPoint y: 313, distance: 104.2
click at [449, 313] on div "Hi [PERSON_NAME], - Standard probationary period is 3 months. - Our core hours …" at bounding box center [474, 331] width 248 height 118
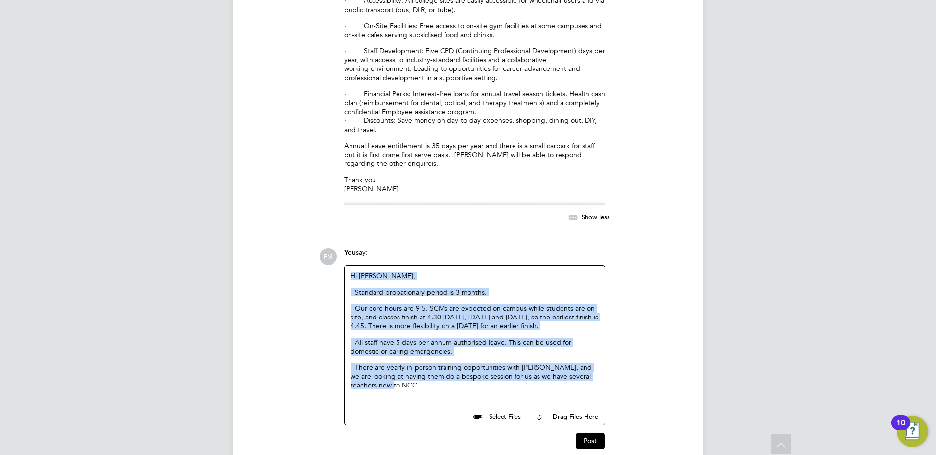
drag, startPoint x: 389, startPoint y: 340, endPoint x: 342, endPoint y: 228, distance: 121.9
click at [342, 248] on div "You say: Hi [PERSON_NAME], - Standard probationary period is 3 months. - Our co…" at bounding box center [474, 337] width 271 height 178
drag, startPoint x: 342, startPoint y: 228, endPoint x: 480, endPoint y: 330, distance: 171.8
click at [480, 363] on p "- There are yearly in-person training opportunities with [PERSON_NAME], and we …" at bounding box center [474, 376] width 248 height 27
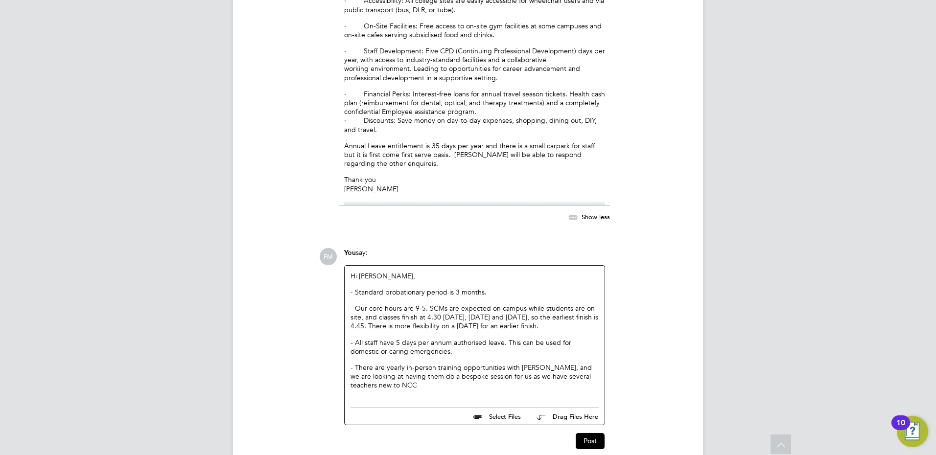
click at [575, 304] on p "- Our core hours are 9-5. SCMs are expected on campus while students are on sit…" at bounding box center [474, 317] width 248 height 27
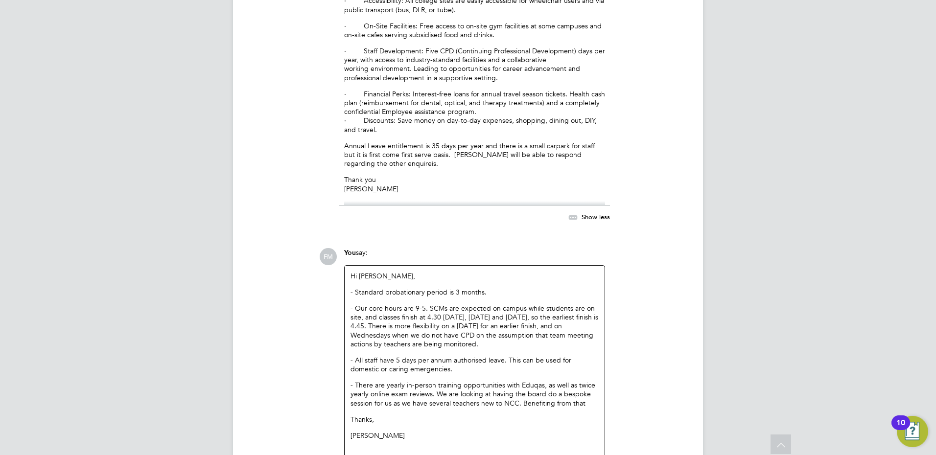
scroll to position [4261, 0]
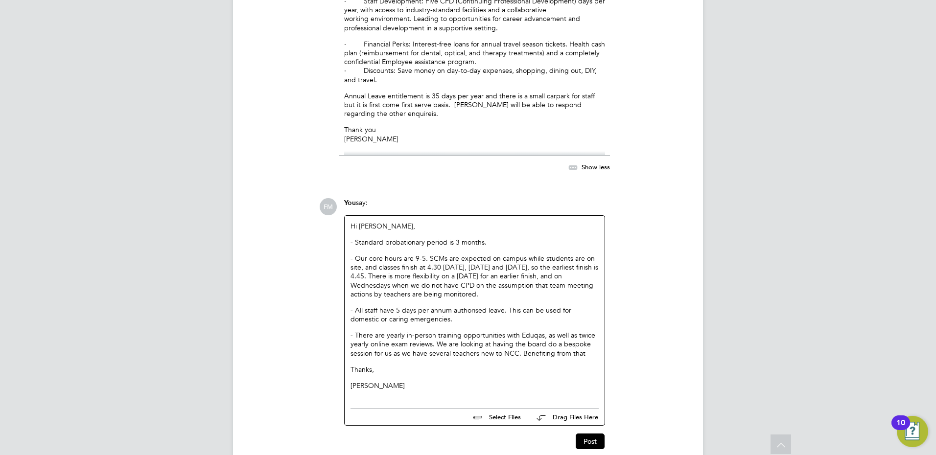
click at [584, 331] on p "- There are yearly in-person training opportunities with Eduqas, as well as twi…" at bounding box center [474, 344] width 248 height 27
click at [587, 331] on p "- There are yearly in-person training opportunities with Eduqas, as well as twi…" at bounding box center [474, 344] width 248 height 27
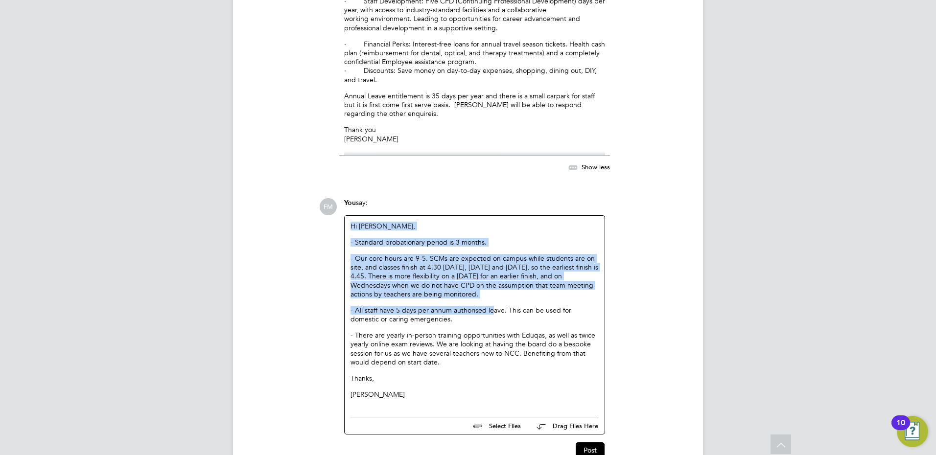
drag, startPoint x: 492, startPoint y: 254, endPoint x: 337, endPoint y: 183, distance: 170.5
click at [337, 198] on div "FM You say: Hi [PERSON_NAME], - Standard probationary period is 3 months. - Our…" at bounding box center [501, 328] width 364 height 260
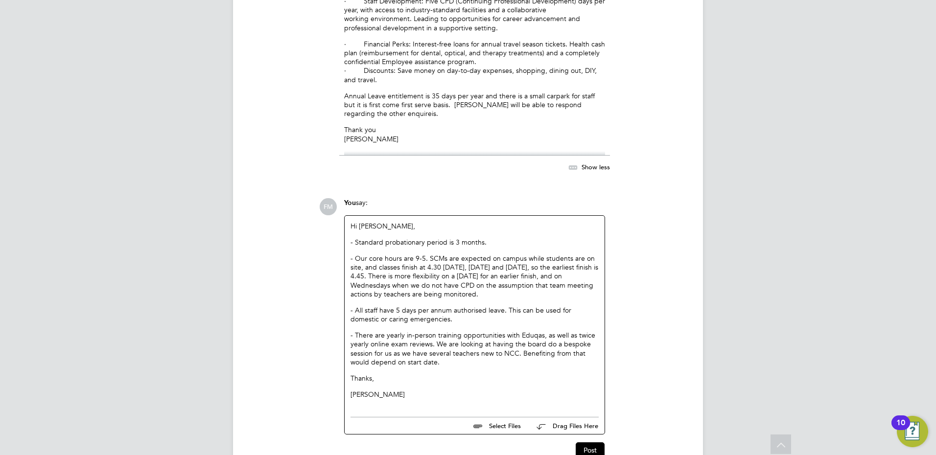
drag, startPoint x: 337, startPoint y: 183, endPoint x: 559, endPoint y: 314, distance: 258.0
click at [559, 331] on p "- There are yearly in-person training opportunities with Eduqas, as well as twi…" at bounding box center [474, 349] width 248 height 36
drag, startPoint x: 488, startPoint y: 249, endPoint x: 346, endPoint y: 179, distance: 158.7
click at [346, 216] on div "Hi [PERSON_NAME], - Standard probationary period is 3 months. - Our core hours …" at bounding box center [474, 314] width 260 height 197
drag, startPoint x: 346, startPoint y: 179, endPoint x: 489, endPoint y: 236, distance: 153.9
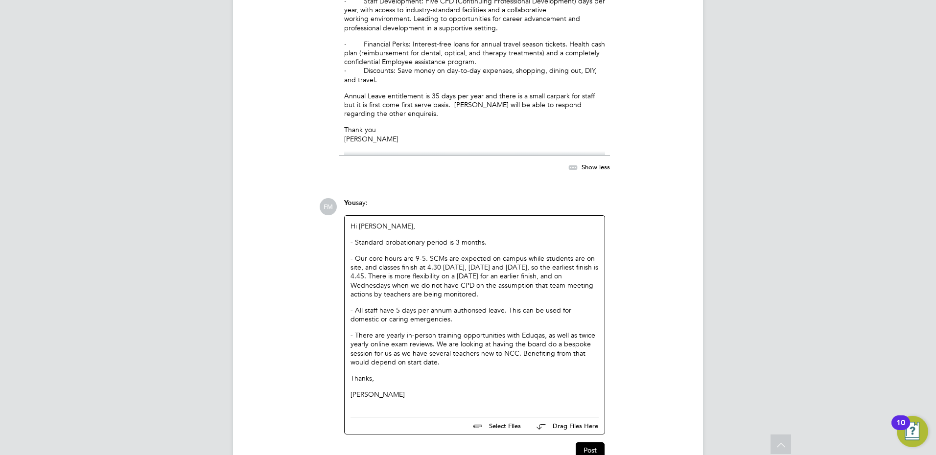
click at [482, 254] on p "- Our core hours are 9-5. SCMs are expected on campus while students are on sit…" at bounding box center [474, 276] width 248 height 45
click at [490, 254] on p "- Our core hours are 9-5. SCMs are expected on campus while students are on sit…" at bounding box center [474, 276] width 248 height 45
click at [436, 306] on p "- All staff have 5 days per annum authorised leave. This can be used for domest…" at bounding box center [474, 315] width 248 height 18
drag, startPoint x: 435, startPoint y: 274, endPoint x: 346, endPoint y: 176, distance: 131.3
click at [346, 216] on div "Hi [PERSON_NAME], - Standard probationary period is 3 months. - Our core hours …" at bounding box center [474, 314] width 260 height 197
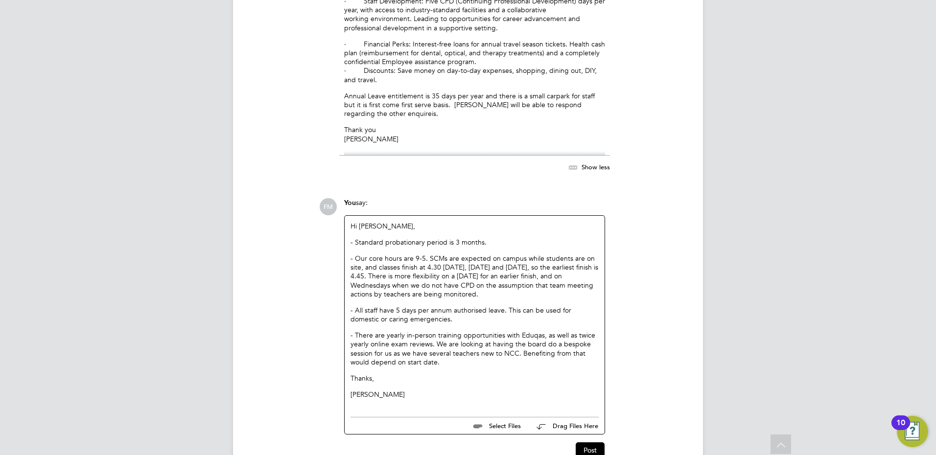
drag, startPoint x: 346, startPoint y: 176, endPoint x: 435, endPoint y: 343, distance: 189.6
click at [435, 343] on div "Hi [PERSON_NAME], - Standard probationary period is 3 months. - Our core hours …" at bounding box center [474, 311] width 248 height 178
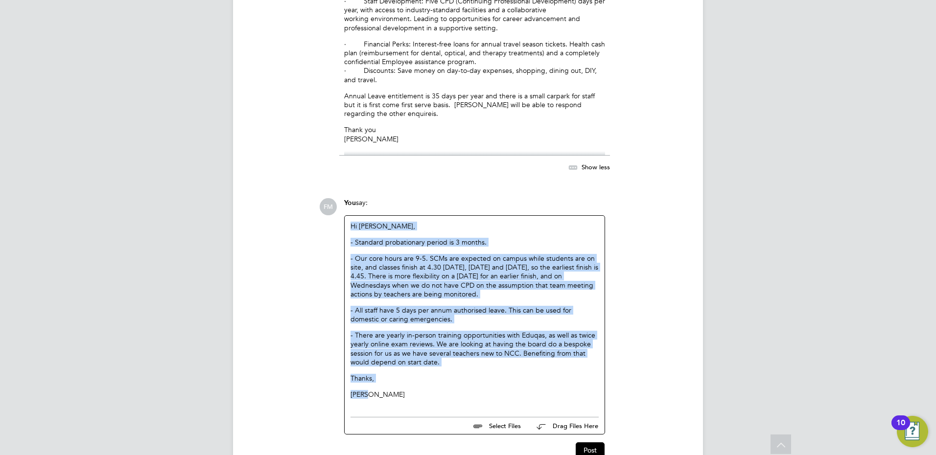
drag, startPoint x: 378, startPoint y: 345, endPoint x: 335, endPoint y: 177, distance: 173.9
click at [335, 198] on div "FM You say: Hi [PERSON_NAME], - Standard probationary period is 3 months. - Our…" at bounding box center [501, 328] width 364 height 260
drag, startPoint x: 335, startPoint y: 177, endPoint x: 431, endPoint y: 317, distance: 170.1
click at [431, 331] on p "- There are yearly in-person training opportunities with Eduqas, as well as twi…" at bounding box center [474, 349] width 248 height 36
drag, startPoint x: 374, startPoint y: 353, endPoint x: 341, endPoint y: 180, distance: 176.4
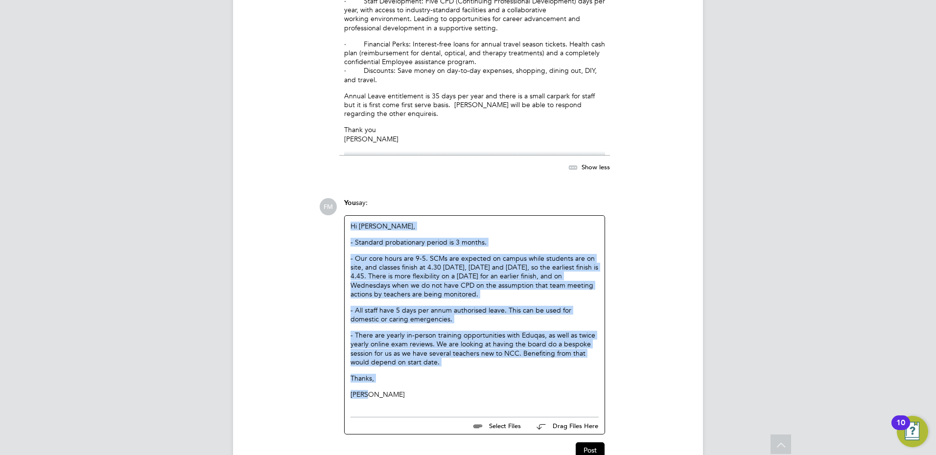
click at [341, 198] on div "You say: Hi [PERSON_NAME], - Standard probationary period is 3 months. - Our co…" at bounding box center [474, 316] width 271 height 237
drag, startPoint x: 341, startPoint y: 180, endPoint x: 466, endPoint y: 329, distance: 194.8
click at [466, 329] on div "Hi [PERSON_NAME], - Standard probationary period is 3 months. - Our core hours …" at bounding box center [474, 311] width 248 height 178
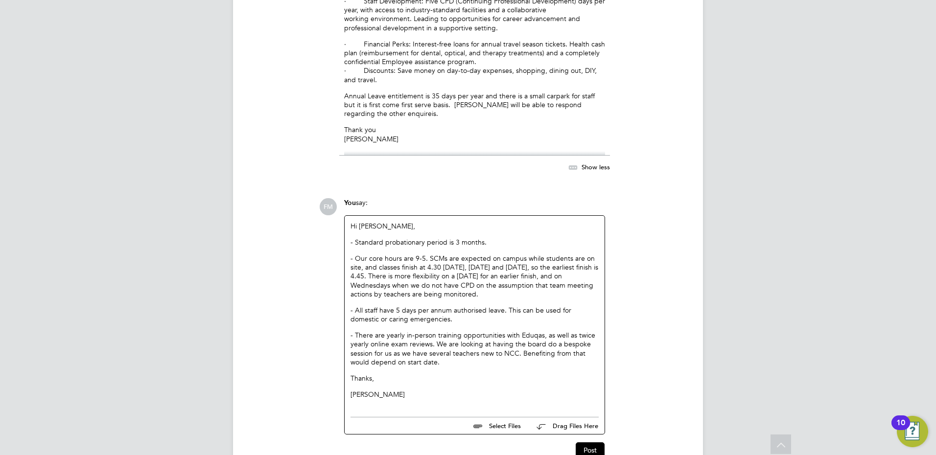
click at [498, 254] on p "- Our core hours are 9-5. SCMs are expected on campus while students are on sit…" at bounding box center [474, 276] width 248 height 45
drag, startPoint x: 489, startPoint y: 252, endPoint x: 420, endPoint y: 204, distance: 83.7
click at [420, 222] on div "Hi [PERSON_NAME], - Standard probationary period is 3 months. - Our core hours …" at bounding box center [474, 311] width 248 height 178
drag, startPoint x: 420, startPoint y: 204, endPoint x: 521, endPoint y: 247, distance: 109.2
click at [515, 254] on p "- Our core hours are 9-5. SCMs are expected on campus while students are on sit…" at bounding box center [474, 276] width 248 height 45
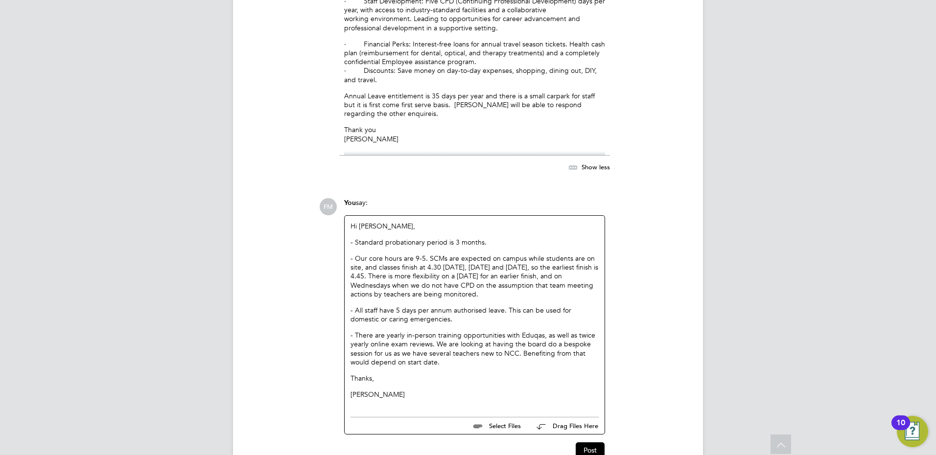
drag, startPoint x: 539, startPoint y: 230, endPoint x: 815, endPoint y: 224, distance: 276.5
click at [539, 254] on p "- Our core hours are 9-5. SCMs are expected on campus while students are on sit…" at bounding box center [474, 276] width 248 height 45
drag, startPoint x: 498, startPoint y: 253, endPoint x: 346, endPoint y: 180, distance: 169.0
click at [346, 216] on div "Hi [PERSON_NAME], - Standard probationary period is 3 months. - Our core hours …" at bounding box center [474, 314] width 260 height 197
drag, startPoint x: 346, startPoint y: 180, endPoint x: 487, endPoint y: 311, distance: 192.5
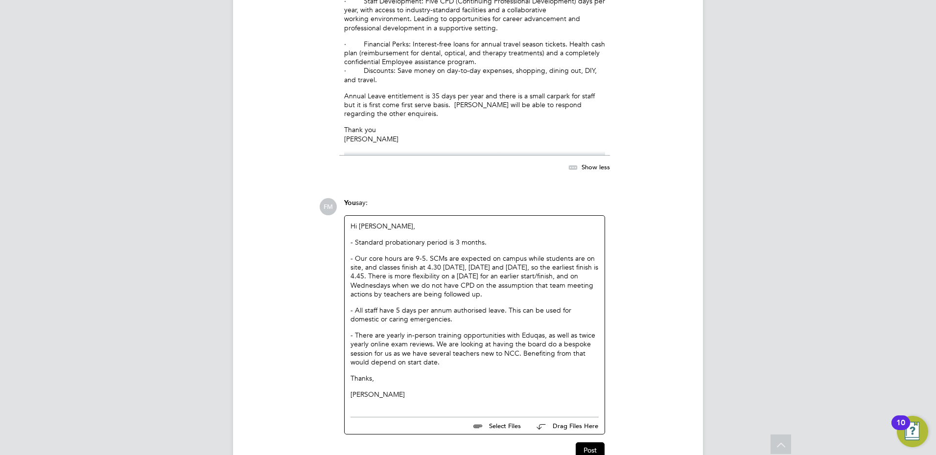
click at [509, 331] on p "- There are yearly in-person training opportunities with Eduqas, as well as twi…" at bounding box center [474, 349] width 248 height 36
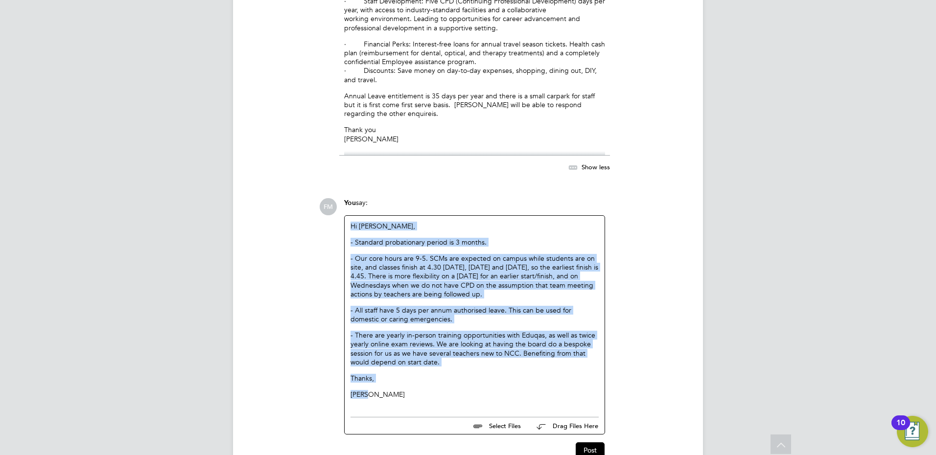
drag, startPoint x: 370, startPoint y: 352, endPoint x: 343, endPoint y: 180, distance: 174.3
click at [343, 198] on div "You say: Hi [PERSON_NAME], - Standard probationary period is 3 months. - Our co…" at bounding box center [474, 316] width 271 height 237
drag, startPoint x: 343, startPoint y: 180, endPoint x: 518, endPoint y: 339, distance: 236.2
click at [521, 374] on p "Thanks," at bounding box center [474, 378] width 248 height 9
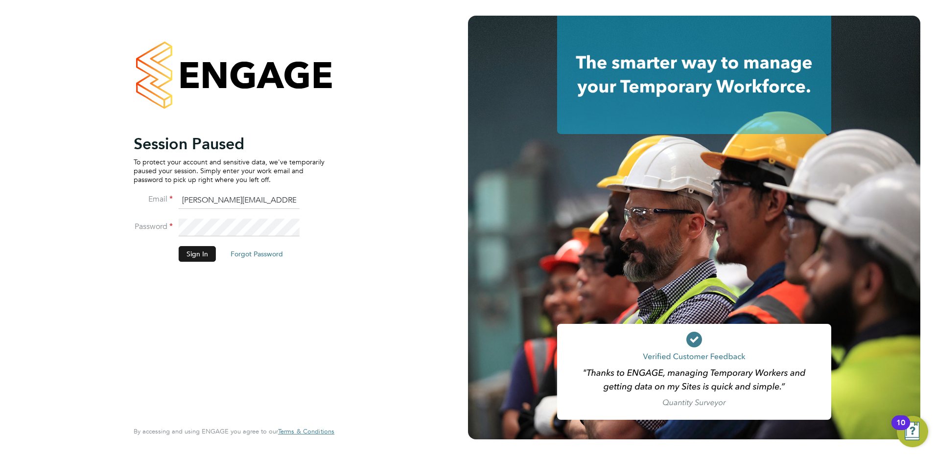
click at [185, 254] on button "Sign In" at bounding box center [197, 254] width 37 height 16
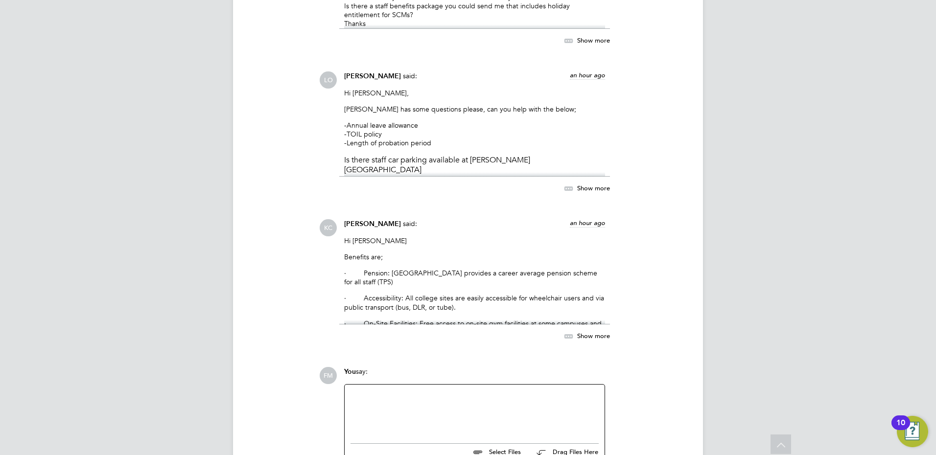
scroll to position [3795, 0]
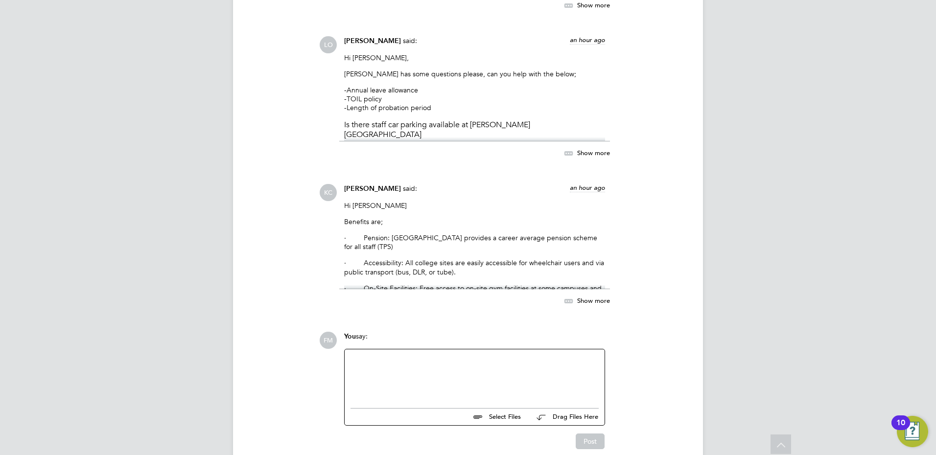
click at [572, 295] on icon at bounding box center [568, 301] width 12 height 12
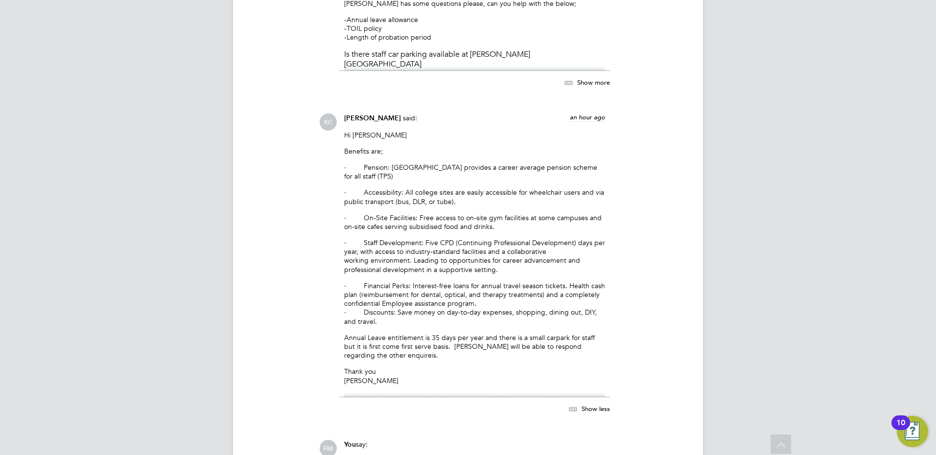
scroll to position [3973, 0]
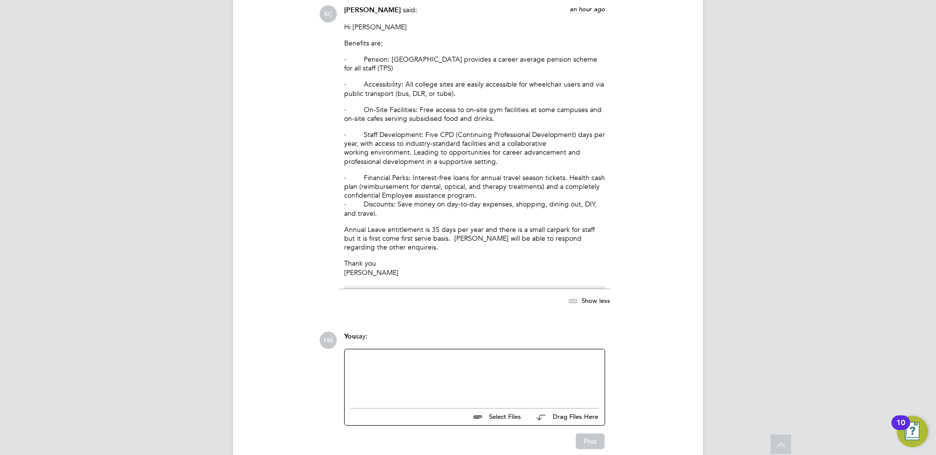
click at [422, 355] on div at bounding box center [474, 376] width 248 height 42
